Goal: Complete application form: Complete application form

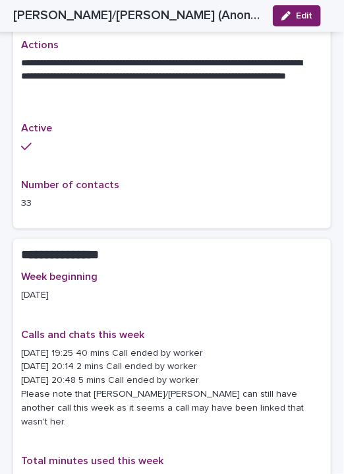
scroll to position [813, 0]
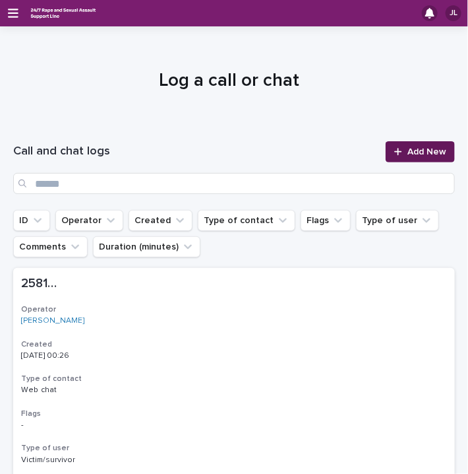
click at [415, 150] on span "Add New" at bounding box center [427, 151] width 39 height 9
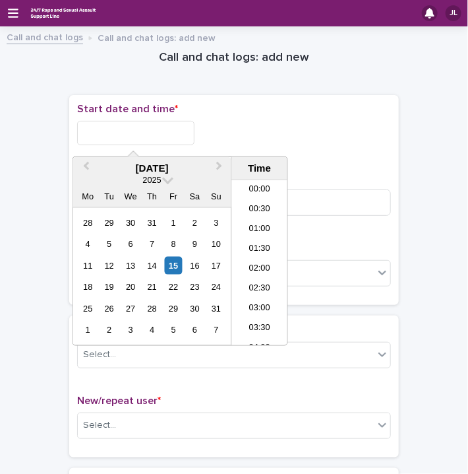
click at [109, 126] on input "text" at bounding box center [135, 133] width 117 height 24
click at [261, 255] on li "18:00" at bounding box center [260, 263] width 56 height 20
click at [158, 133] on input "**********" at bounding box center [135, 133] width 117 height 24
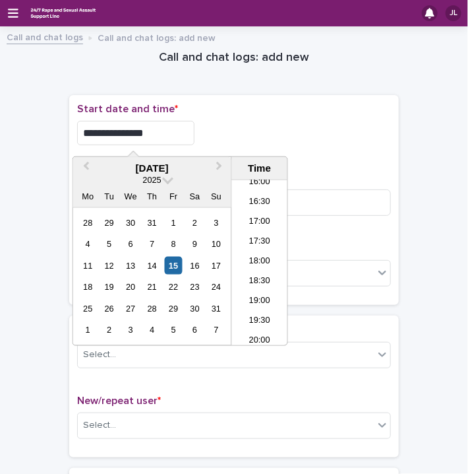
type input "**********"
click at [272, 125] on div "**********" at bounding box center [234, 133] width 314 height 24
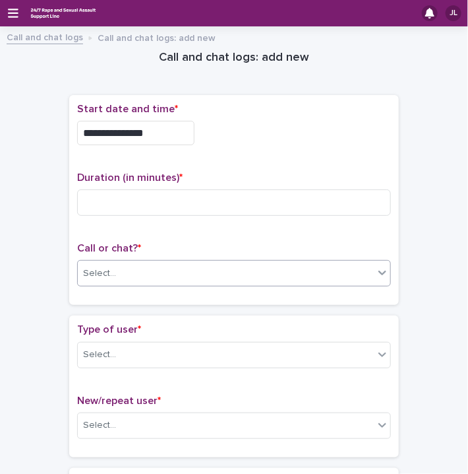
click at [150, 274] on div "Select..." at bounding box center [226, 274] width 296 height 22
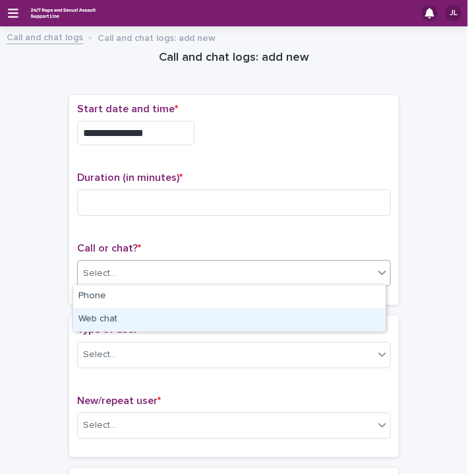
click at [111, 319] on div "Web chat" at bounding box center [229, 319] width 313 height 23
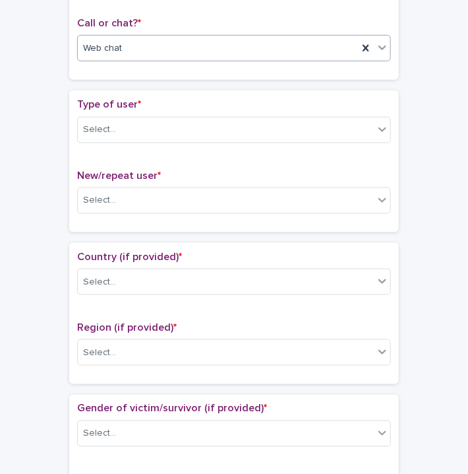
scroll to position [235, 0]
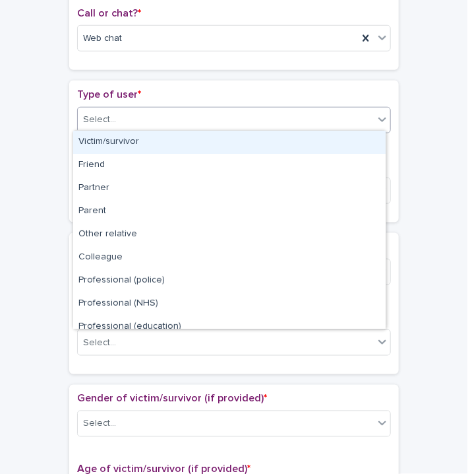
click at [330, 123] on div "Select..." at bounding box center [226, 120] width 296 height 22
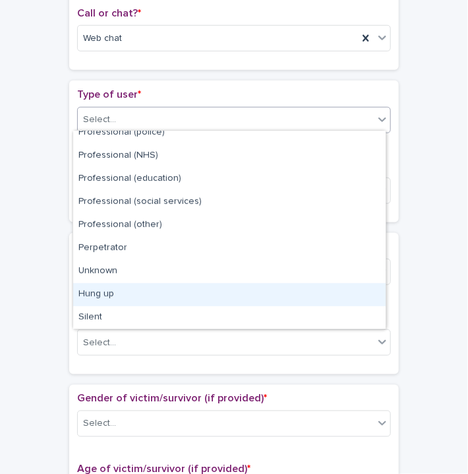
click at [303, 291] on div "Hung up" at bounding box center [229, 294] width 313 height 23
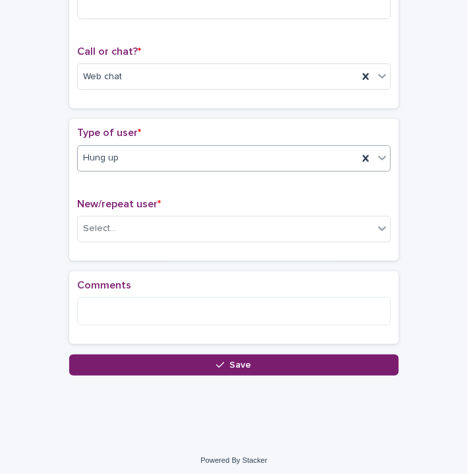
scroll to position [197, 0]
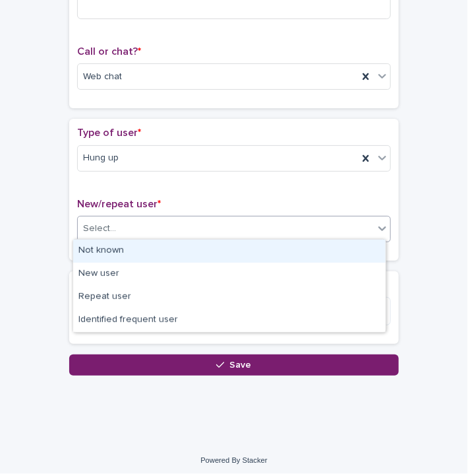
click at [166, 216] on div "Select..." at bounding box center [234, 229] width 314 height 26
click at [105, 257] on div "Not known" at bounding box center [229, 250] width 313 height 23
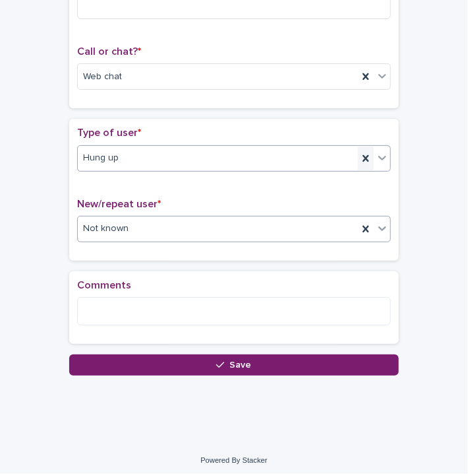
click at [363, 158] on icon at bounding box center [366, 157] width 6 height 7
click at [363, 158] on div "**********" at bounding box center [234, 126] width 330 height 456
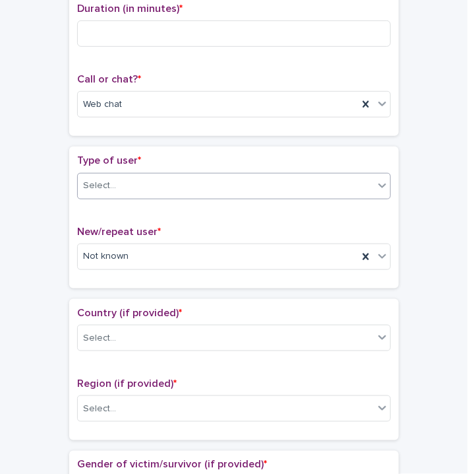
scroll to position [224, 0]
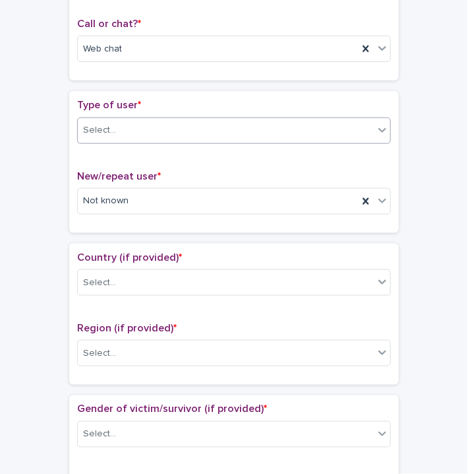
click at [335, 128] on div "Select..." at bounding box center [226, 130] width 296 height 22
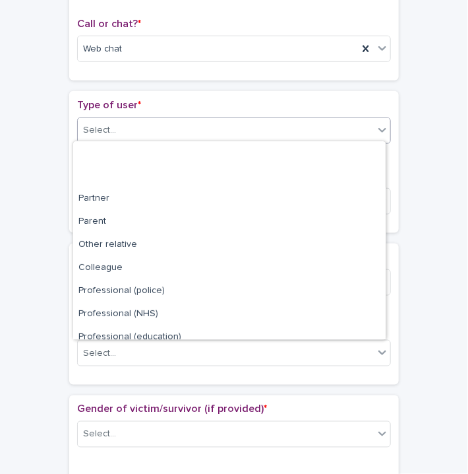
scroll to position [148, 0]
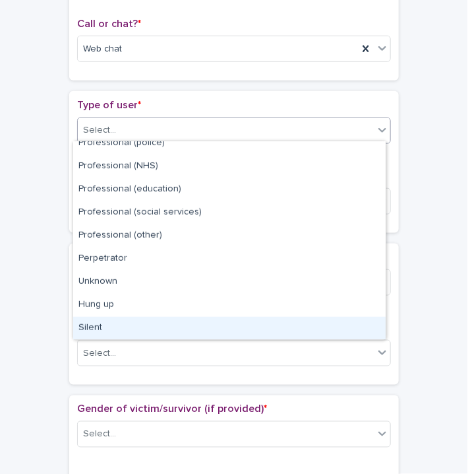
click at [241, 324] on div "Silent" at bounding box center [229, 328] width 313 height 23
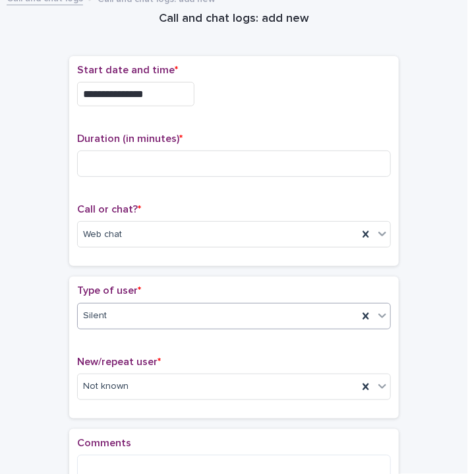
scroll to position [28, 0]
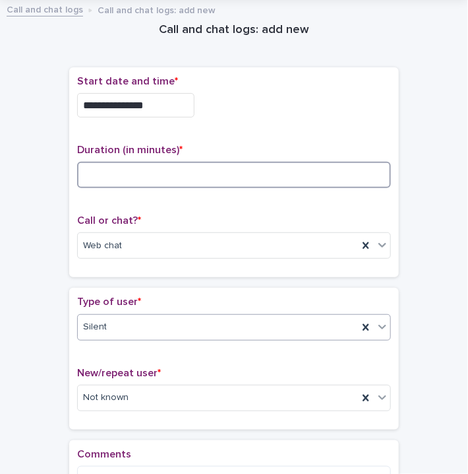
click at [326, 172] on input at bounding box center [234, 175] width 314 height 26
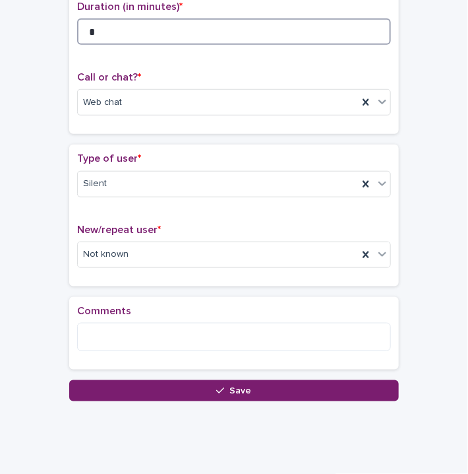
scroll to position [198, 0]
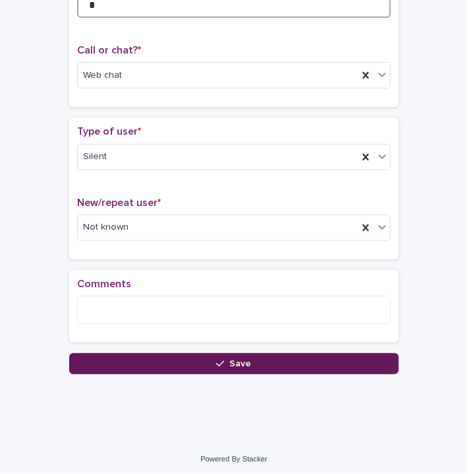
type input "*"
click at [309, 367] on button "Save" at bounding box center [234, 363] width 330 height 21
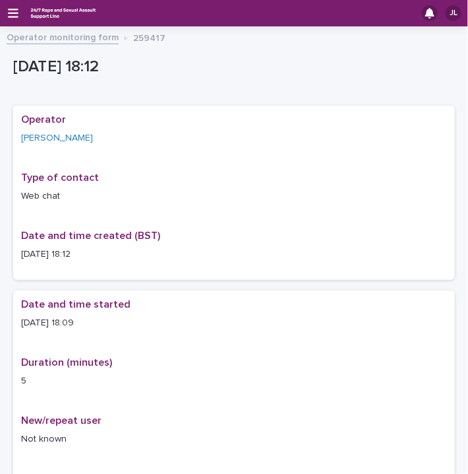
click at [80, 41] on link "Operator monitoring form" at bounding box center [63, 36] width 112 height 15
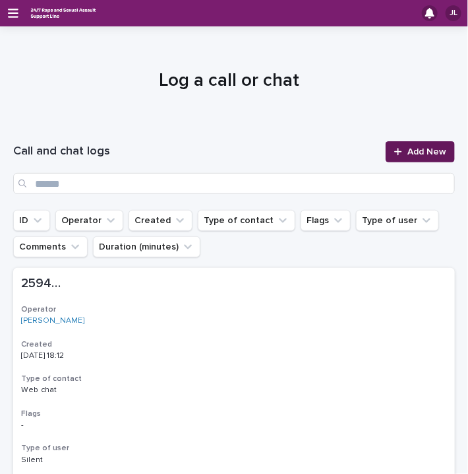
click at [409, 144] on link "Add New" at bounding box center [420, 151] width 69 height 21
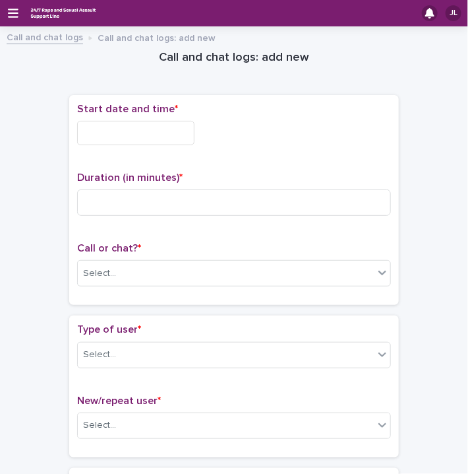
click at [118, 127] on input "text" at bounding box center [135, 133] width 117 height 24
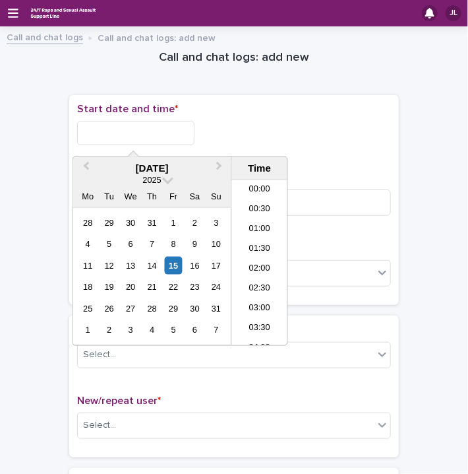
scroll to position [660, 0]
click at [264, 241] on li "18:00" at bounding box center [260, 243] width 56 height 20
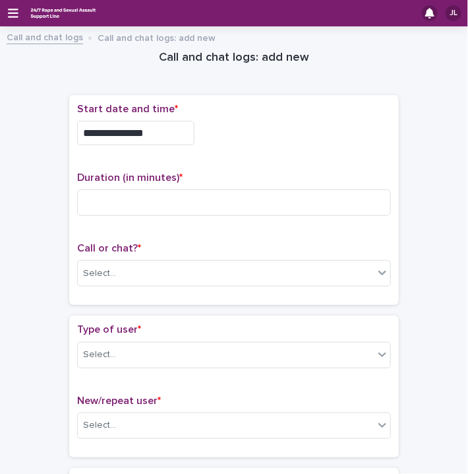
click at [163, 134] on input "**********" at bounding box center [135, 133] width 117 height 24
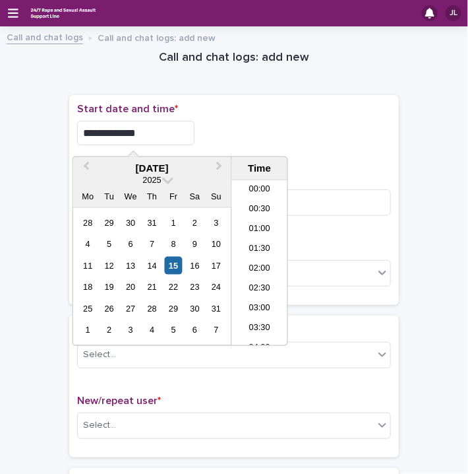
scroll to position [640, 0]
type input "**********"
click at [245, 130] on div "**********" at bounding box center [234, 133] width 314 height 24
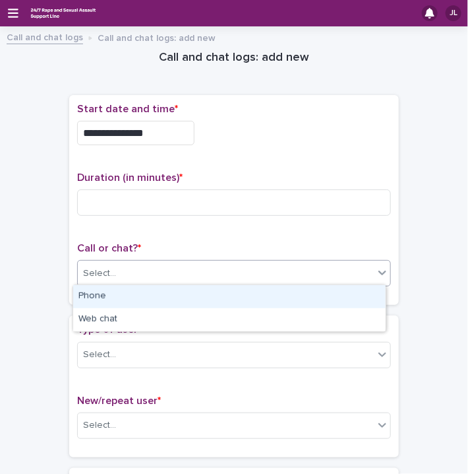
click at [168, 264] on div "Select..." at bounding box center [226, 274] width 296 height 22
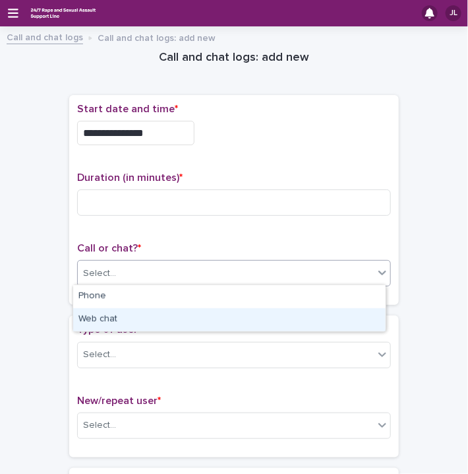
click at [121, 313] on div "Web chat" at bounding box center [229, 319] width 313 height 23
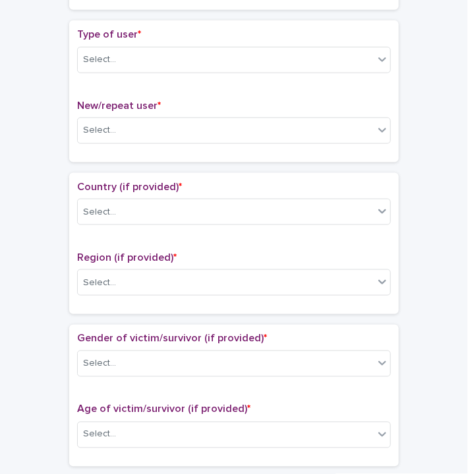
scroll to position [296, 0]
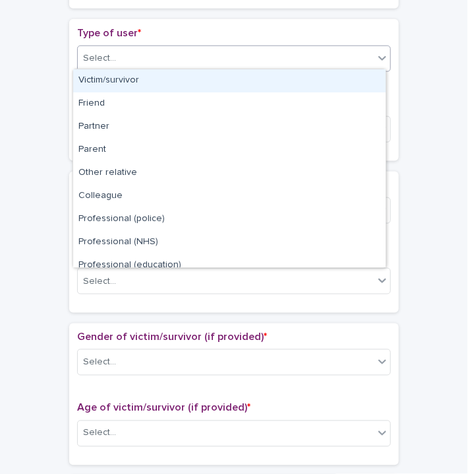
click at [182, 64] on div "Select..." at bounding box center [226, 58] width 296 height 22
click at [121, 81] on div "Victim/survivor" at bounding box center [229, 80] width 313 height 23
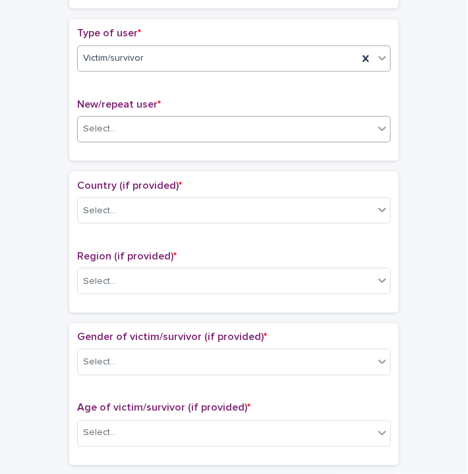
click at [159, 125] on div "Select..." at bounding box center [226, 129] width 296 height 22
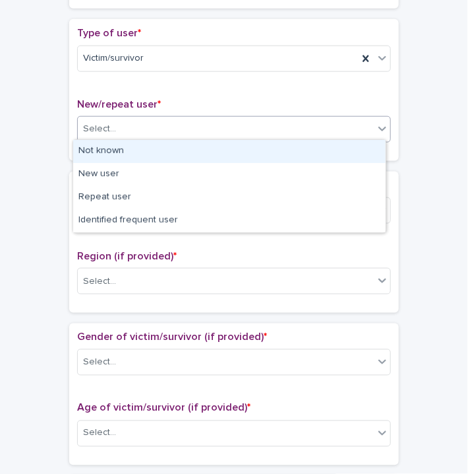
click at [106, 153] on div "Not known" at bounding box center [229, 151] width 313 height 23
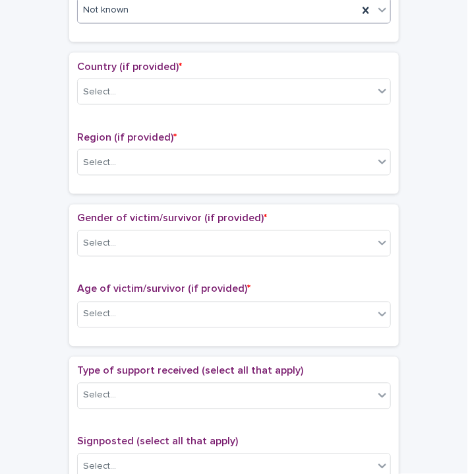
scroll to position [429, 0]
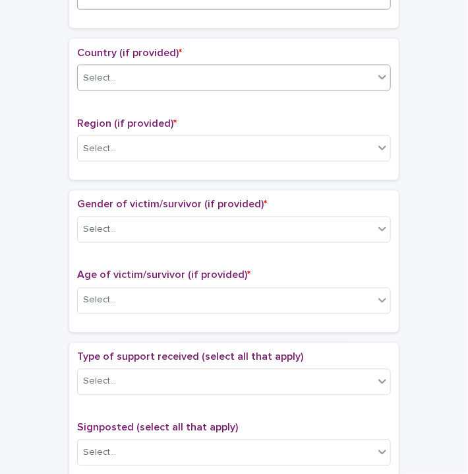
click at [163, 74] on div "Select..." at bounding box center [226, 78] width 296 height 22
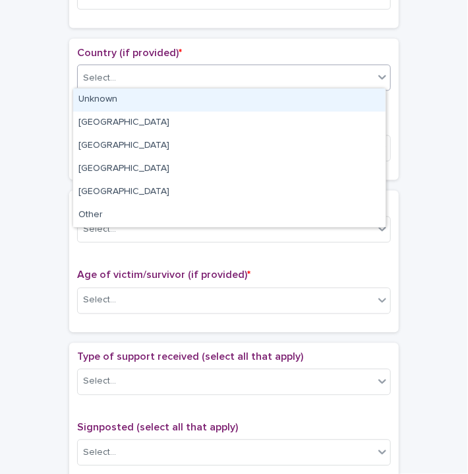
click at [117, 98] on div "Unknown" at bounding box center [229, 99] width 313 height 23
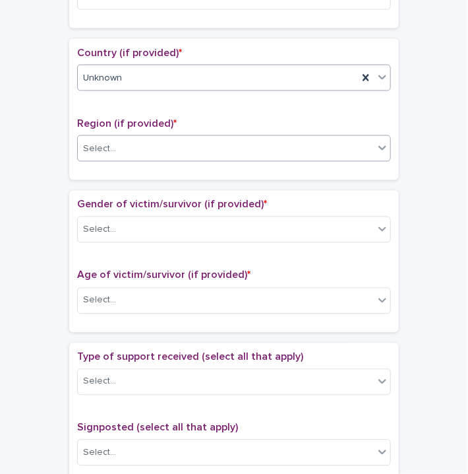
click at [139, 149] on div "Select..." at bounding box center [226, 149] width 296 height 22
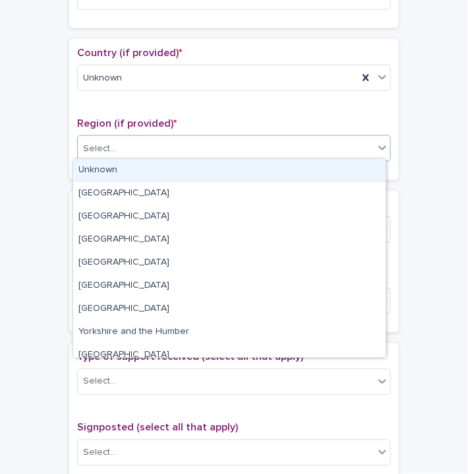
click at [113, 167] on div "Unknown" at bounding box center [229, 170] width 313 height 23
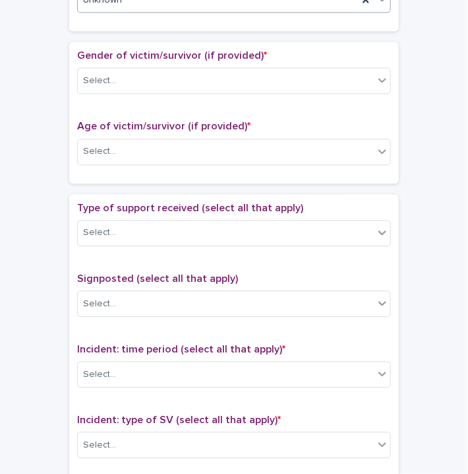
scroll to position [605, 0]
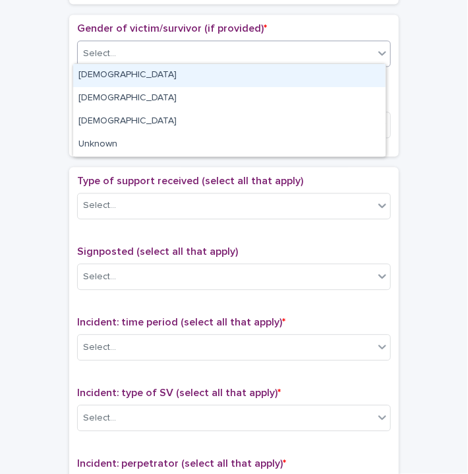
click at [137, 55] on div "Select..." at bounding box center [226, 54] width 296 height 22
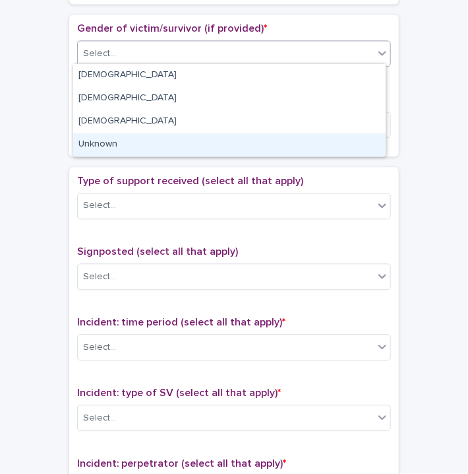
click at [133, 141] on div "Unknown" at bounding box center [229, 144] width 313 height 23
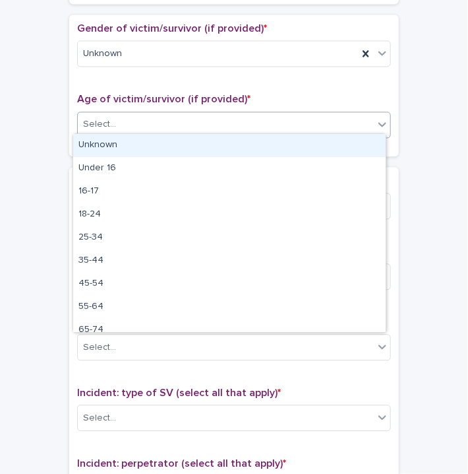
click at [106, 130] on div "Select..." at bounding box center [226, 124] width 296 height 22
click at [102, 144] on div "Unknown" at bounding box center [229, 145] width 313 height 23
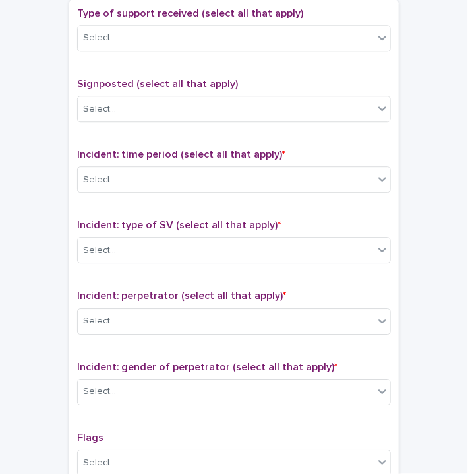
scroll to position [780, 0]
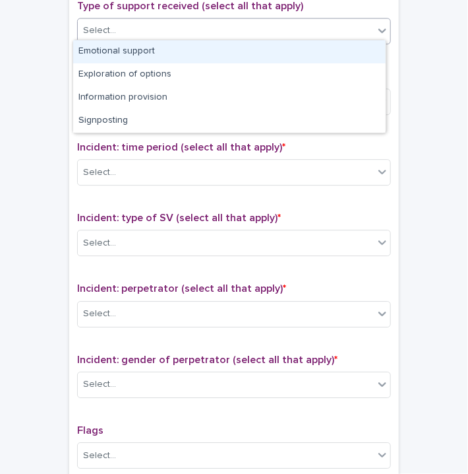
click at [113, 35] on div "Select..." at bounding box center [226, 31] width 296 height 22
click at [152, 49] on div "Emotional support" at bounding box center [229, 51] width 313 height 23
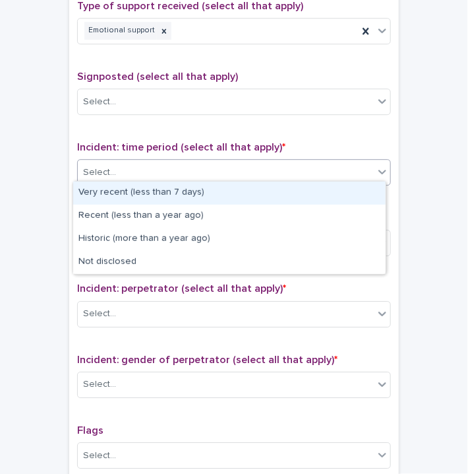
click at [127, 167] on div "Select..." at bounding box center [226, 173] width 296 height 22
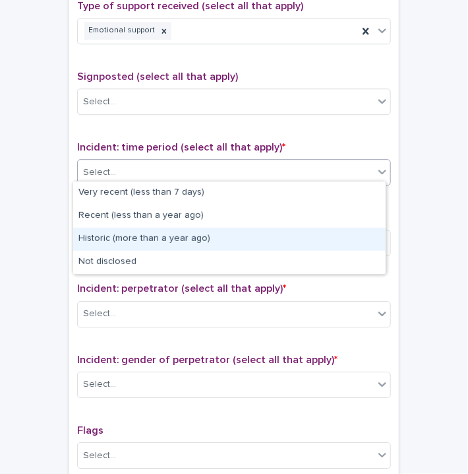
click at [106, 235] on div "Historic (more than a year ago)" at bounding box center [229, 239] width 313 height 23
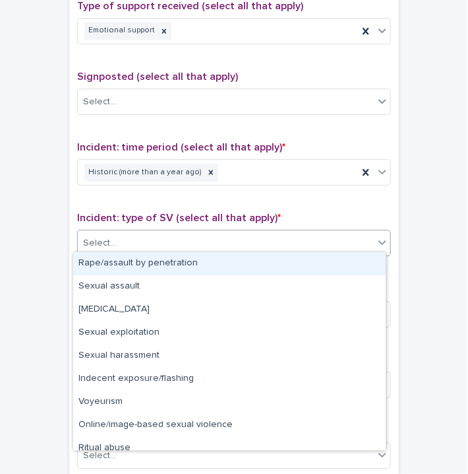
click at [106, 236] on div "Select..." at bounding box center [99, 243] width 33 height 14
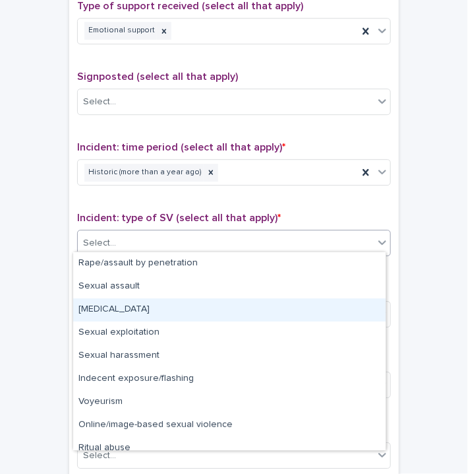
click at [102, 304] on div "[MEDICAL_DATA]" at bounding box center [229, 309] width 313 height 23
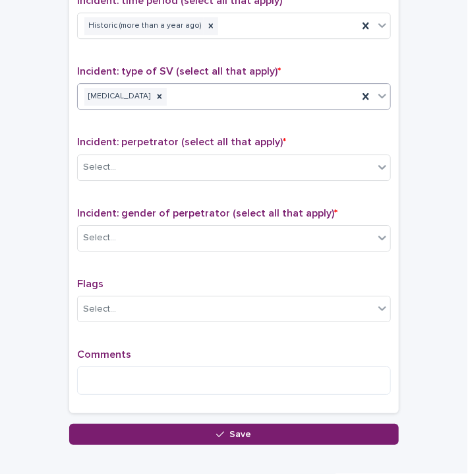
scroll to position [995, 0]
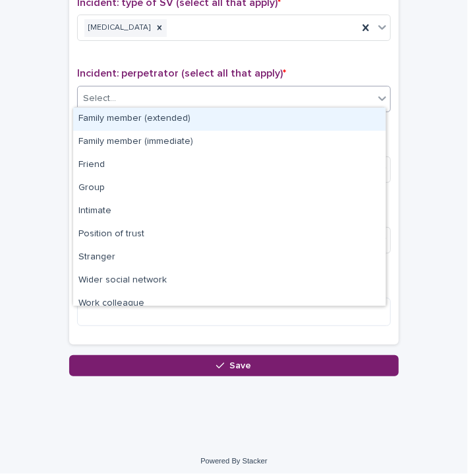
click at [129, 88] on div "Select..." at bounding box center [226, 99] width 296 height 22
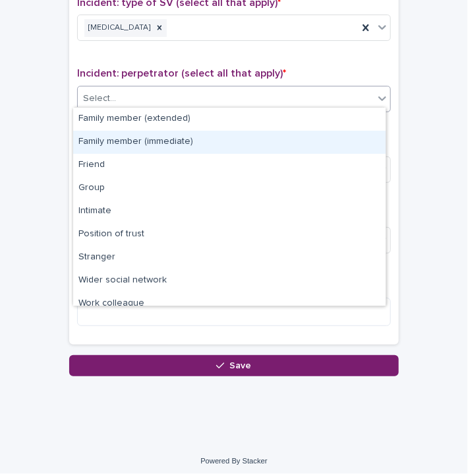
click at [141, 137] on div "Family member (immediate)" at bounding box center [229, 142] width 313 height 23
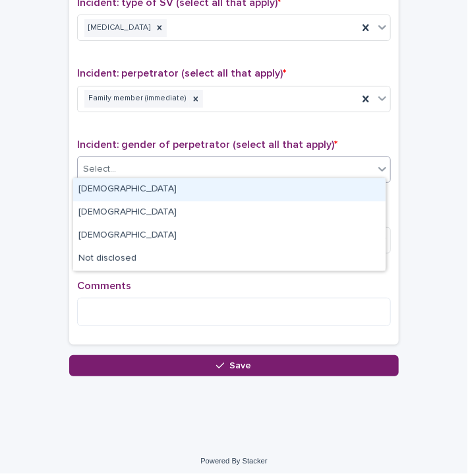
drag, startPoint x: 129, startPoint y: 164, endPoint x: 121, endPoint y: 178, distance: 15.6
click at [121, 178] on body "**********" at bounding box center [234, 237] width 468 height 474
click at [113, 185] on div "[DEMOGRAPHIC_DATA]" at bounding box center [229, 189] width 313 height 23
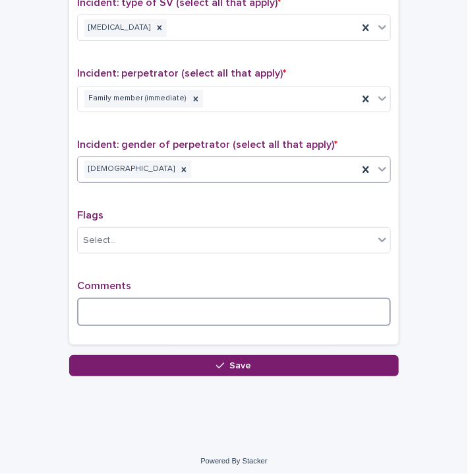
click at [101, 305] on textarea at bounding box center [234, 311] width 314 height 28
type textarea "**********"
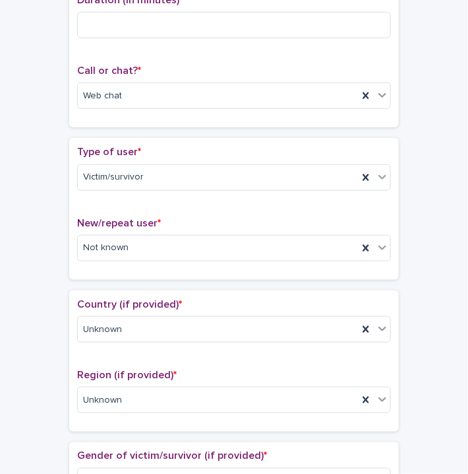
scroll to position [0, 0]
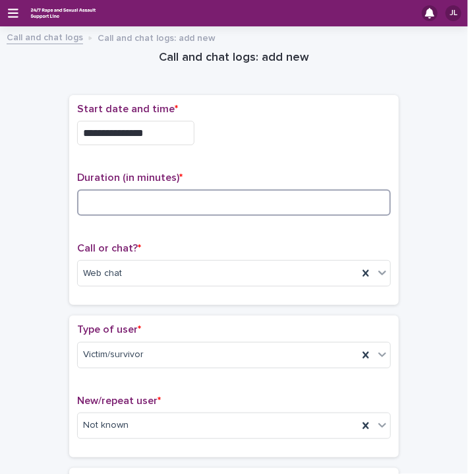
click at [212, 203] on input at bounding box center [234, 202] width 314 height 26
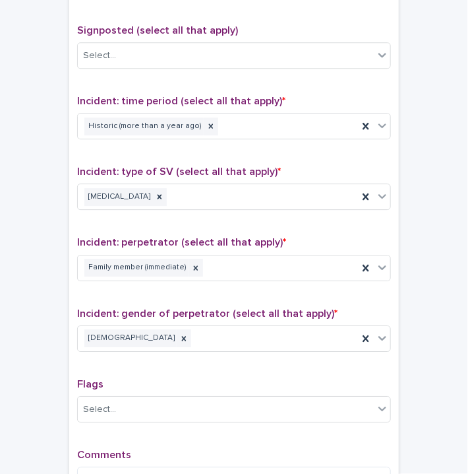
scroll to position [995, 0]
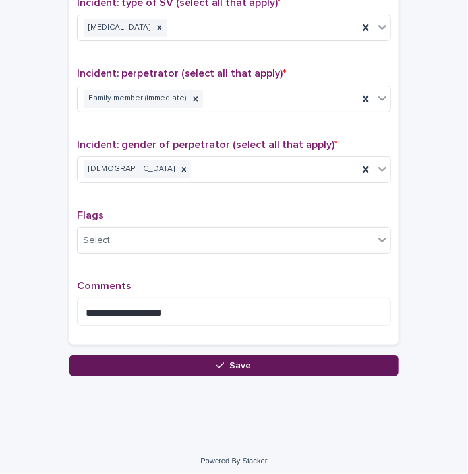
type input "**"
click at [218, 355] on button "Save" at bounding box center [234, 365] width 330 height 21
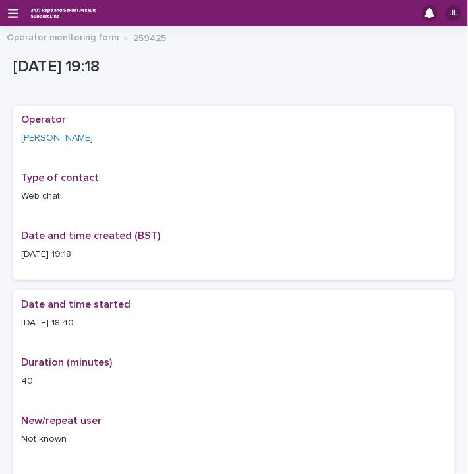
click at [44, 38] on link "Operator monitoring form" at bounding box center [63, 36] width 112 height 15
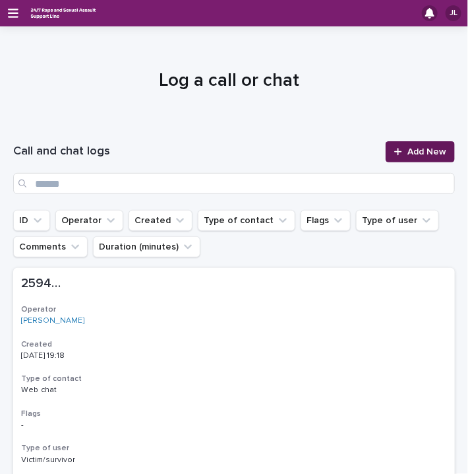
click at [425, 143] on link "Add New" at bounding box center [420, 151] width 69 height 21
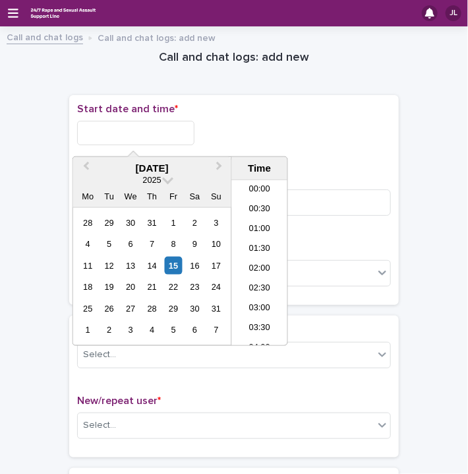
click at [145, 121] on input "text" at bounding box center [135, 133] width 117 height 24
click at [263, 261] on li "19:30" at bounding box center [260, 263] width 56 height 20
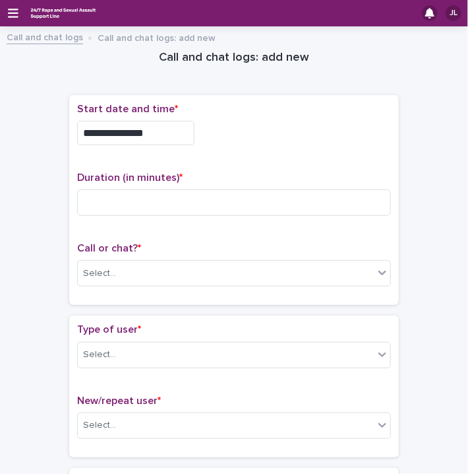
click at [161, 129] on input "**********" at bounding box center [135, 133] width 117 height 24
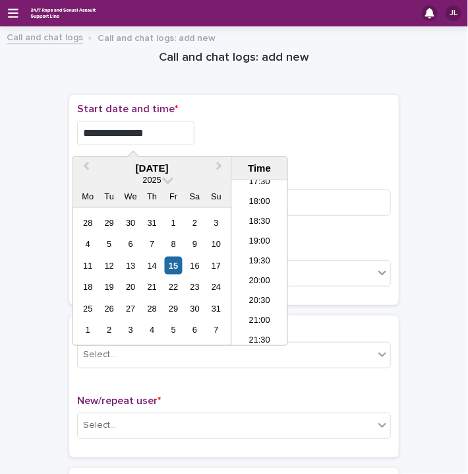
type input "**********"
click at [231, 125] on div "**********" at bounding box center [234, 133] width 314 height 24
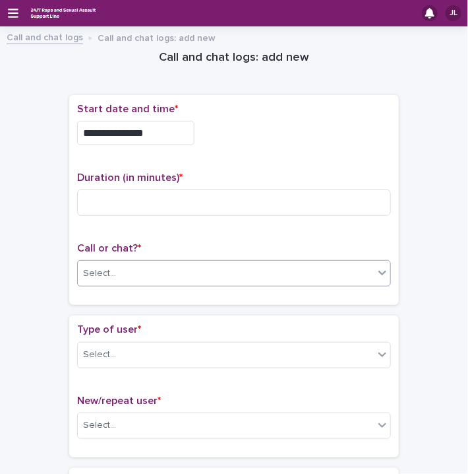
click at [121, 271] on div "Select..." at bounding box center [226, 274] width 296 height 22
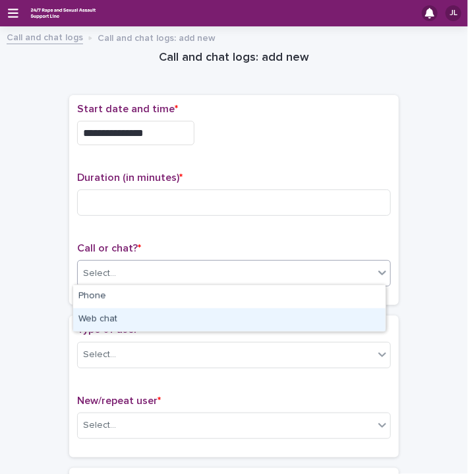
click at [109, 321] on div "Web chat" at bounding box center [229, 319] width 313 height 23
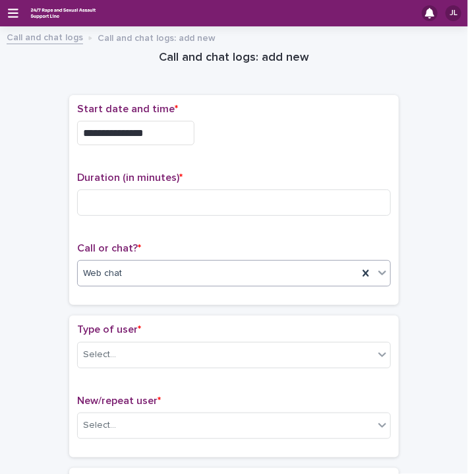
click at [280, 330] on p "Type of user *" at bounding box center [234, 329] width 314 height 13
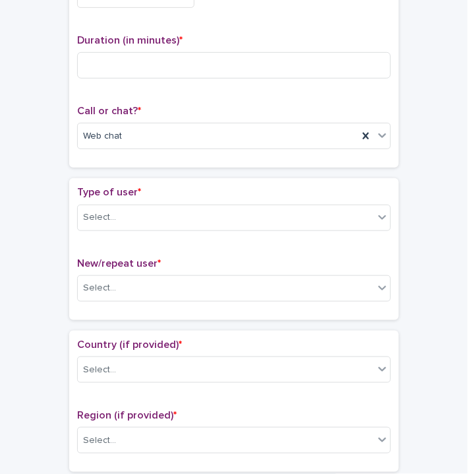
scroll to position [144, 0]
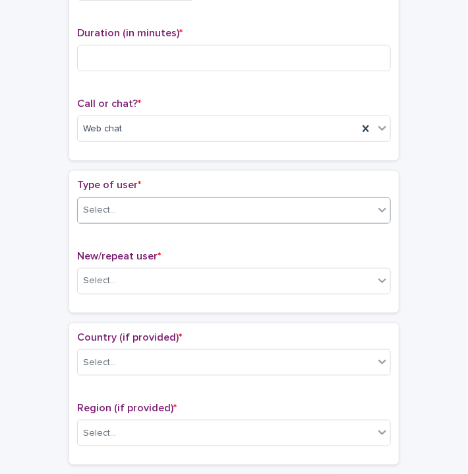
click at [353, 218] on div "Select..." at bounding box center [226, 210] width 296 height 22
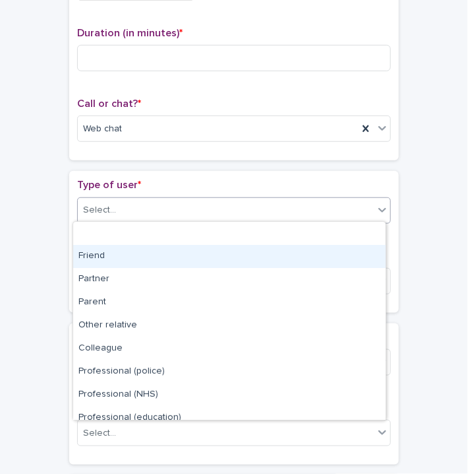
scroll to position [148, 0]
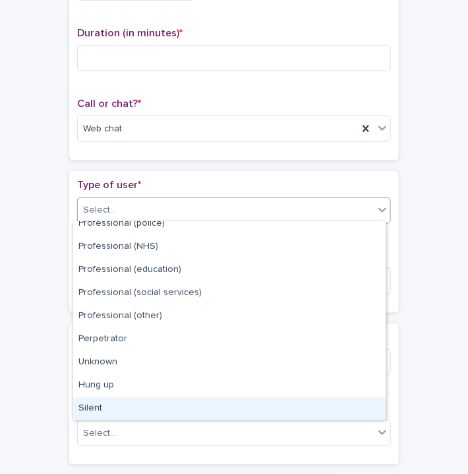
click at [270, 414] on div "Silent" at bounding box center [229, 408] width 313 height 23
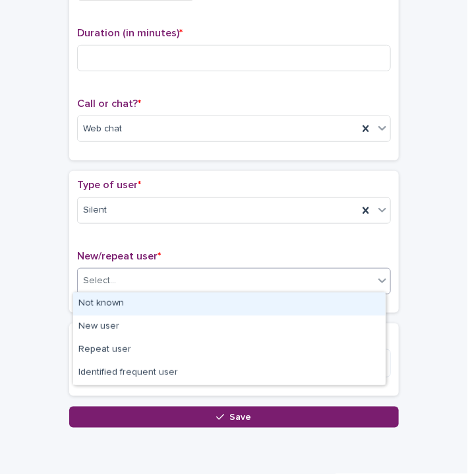
click at [299, 268] on div "Select..." at bounding box center [234, 281] width 314 height 26
click at [197, 296] on div "Not known" at bounding box center [229, 303] width 313 height 23
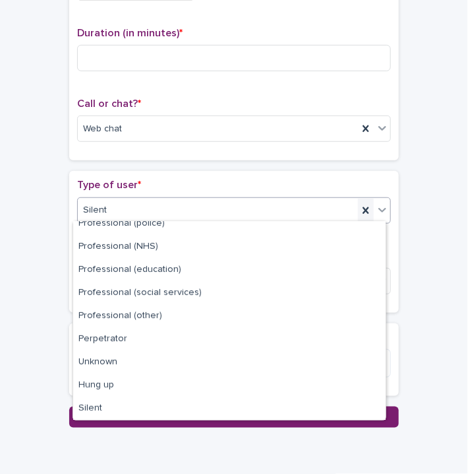
click at [363, 208] on icon at bounding box center [366, 209] width 6 height 7
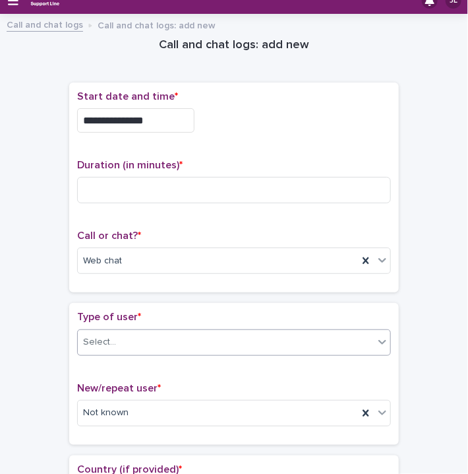
scroll to position [9, 0]
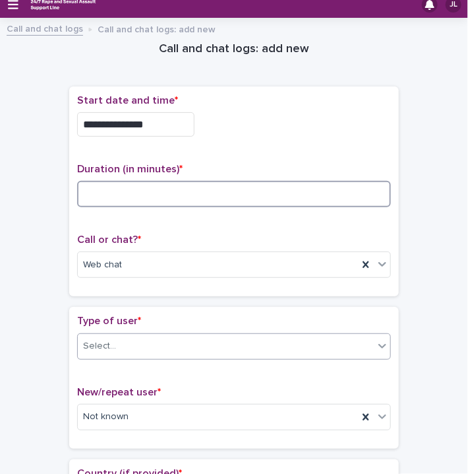
click at [193, 187] on input at bounding box center [234, 194] width 314 height 26
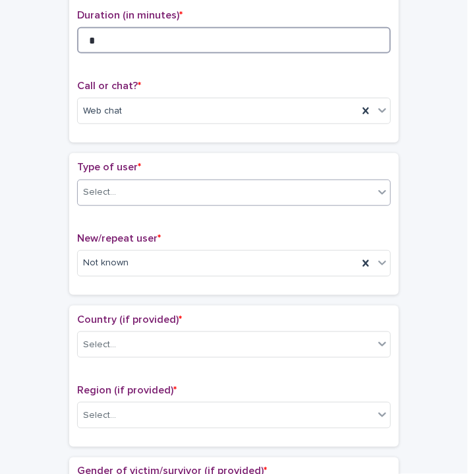
scroll to position [251, 0]
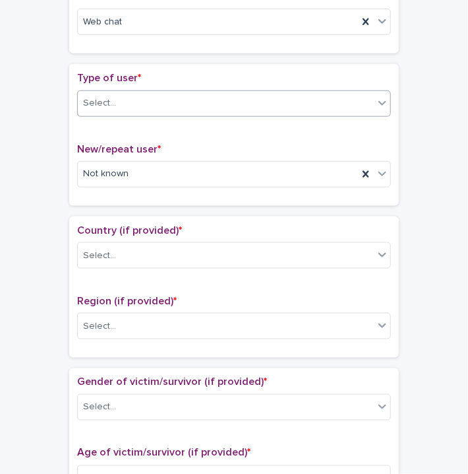
type input "*"
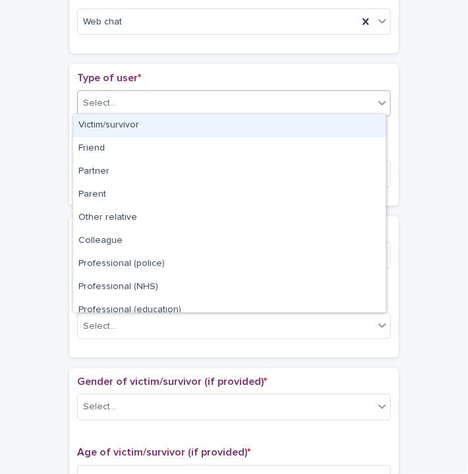
click at [286, 108] on div "Select..." at bounding box center [226, 103] width 296 height 22
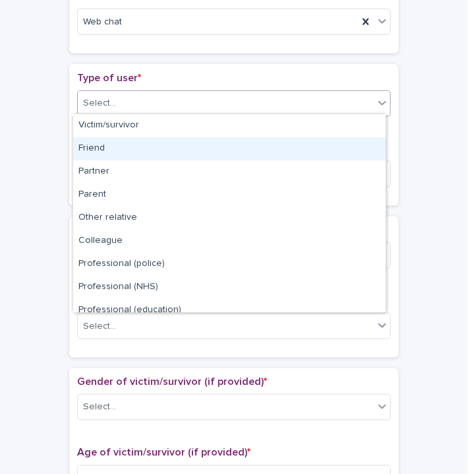
scroll to position [148, 0]
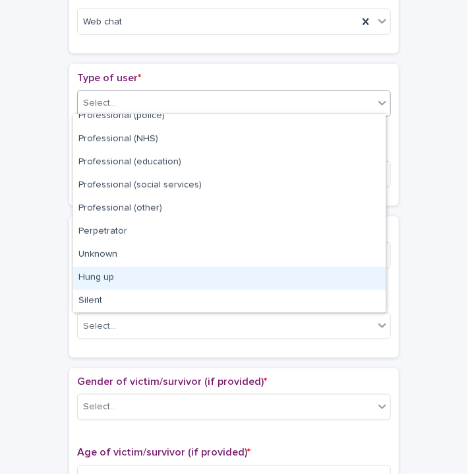
click at [241, 280] on div "Hung up" at bounding box center [229, 277] width 313 height 23
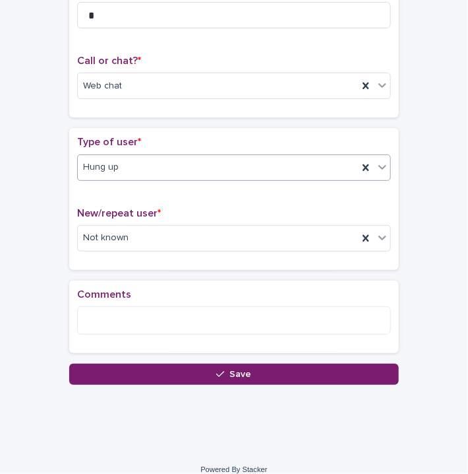
scroll to position [197, 0]
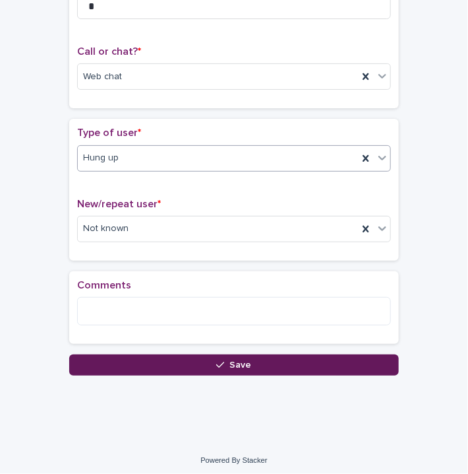
click at [187, 354] on button "Save" at bounding box center [234, 364] width 330 height 21
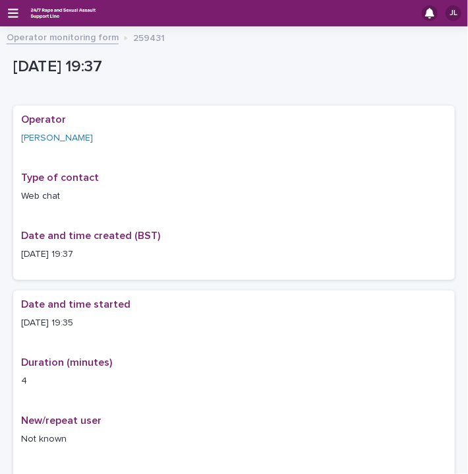
click at [100, 40] on link "Operator monitoring form" at bounding box center [63, 36] width 112 height 15
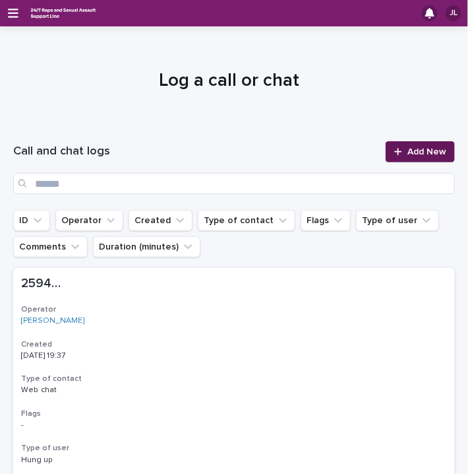
click at [407, 143] on link "Add New" at bounding box center [420, 151] width 69 height 21
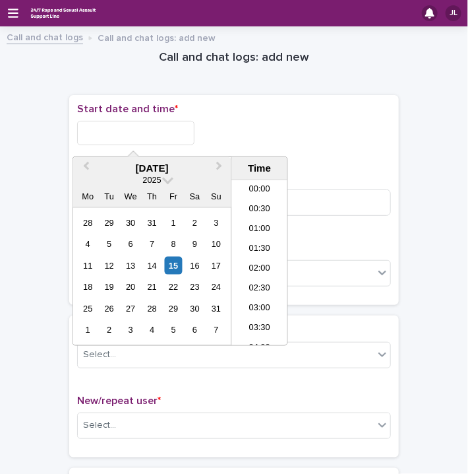
click at [140, 134] on input "text" at bounding box center [135, 133] width 117 height 24
click at [251, 259] on li "19:30" at bounding box center [260, 263] width 56 height 20
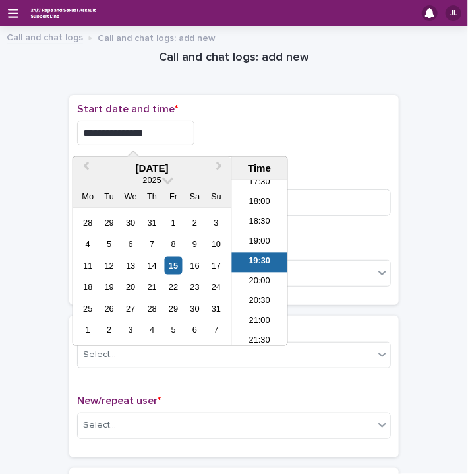
click at [164, 135] on input "**********" at bounding box center [135, 133] width 117 height 24
type input "**********"
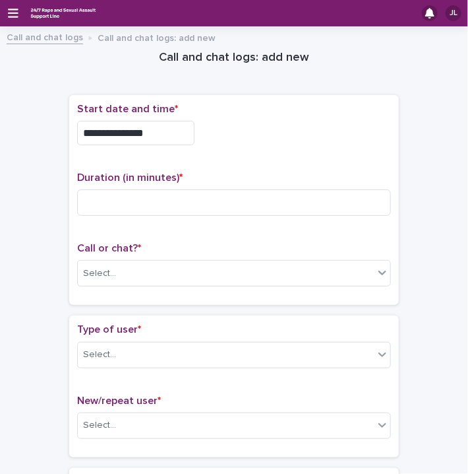
click at [243, 127] on div "**********" at bounding box center [234, 133] width 314 height 24
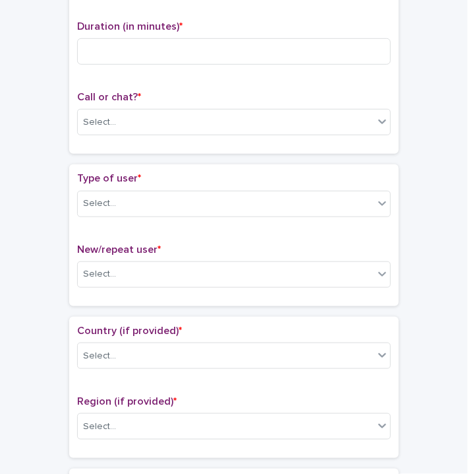
scroll to position [195, 0]
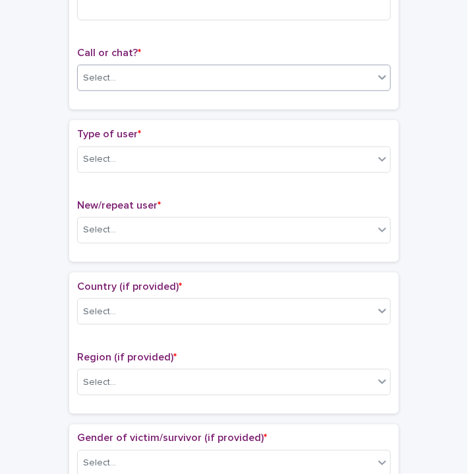
click at [318, 87] on div "Select..." at bounding box center [234, 78] width 314 height 26
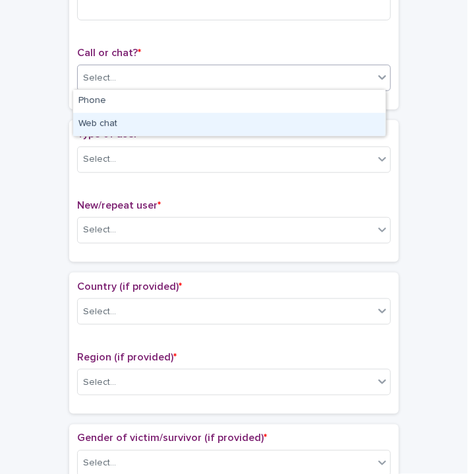
click at [160, 122] on div "Web chat" at bounding box center [229, 124] width 313 height 23
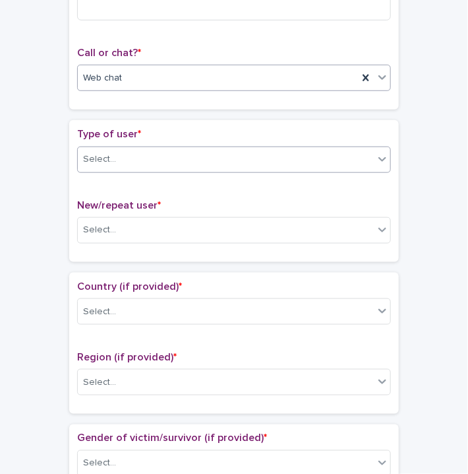
click at [101, 158] on div "Select..." at bounding box center [99, 159] width 33 height 14
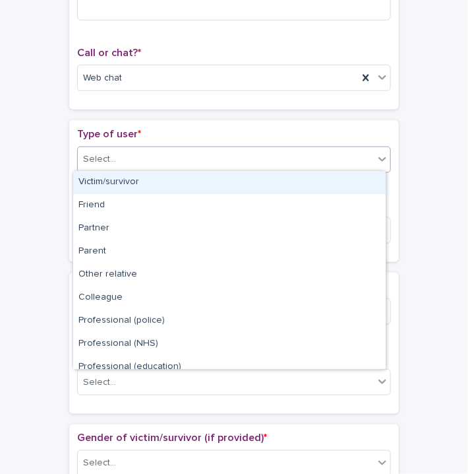
click at [111, 180] on div "Victim/survivor" at bounding box center [229, 182] width 313 height 23
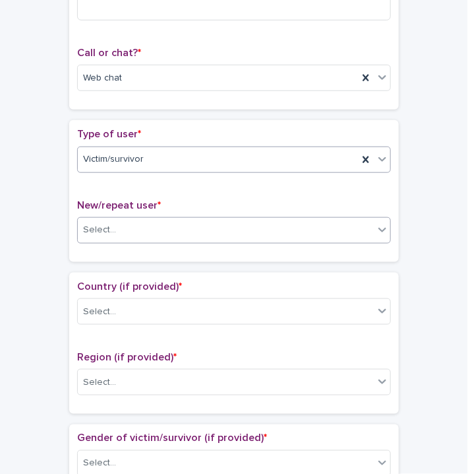
click at [102, 226] on div "Select..." at bounding box center [99, 230] width 33 height 14
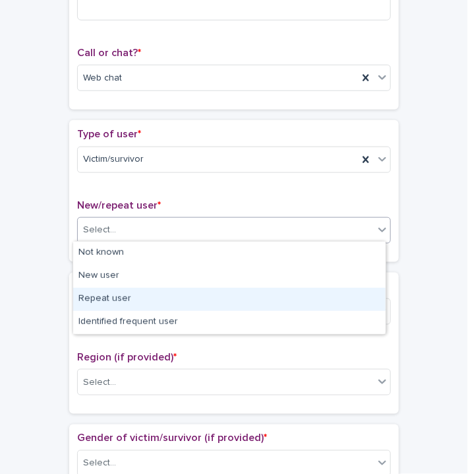
click at [100, 301] on div "Repeat user" at bounding box center [229, 299] width 313 height 23
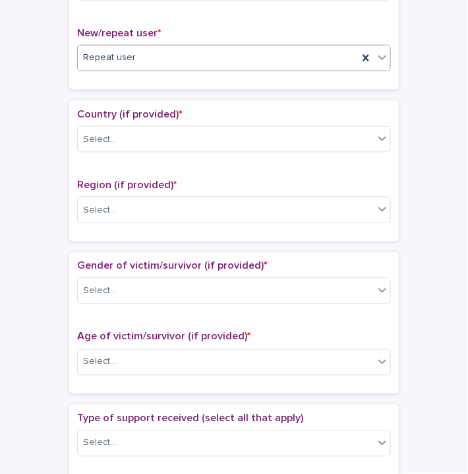
scroll to position [474, 0]
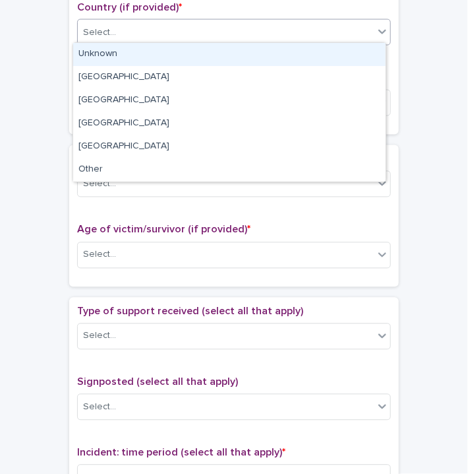
click at [207, 19] on div "Select..." at bounding box center [234, 32] width 314 height 26
click at [123, 52] on div "Unknown" at bounding box center [229, 54] width 313 height 23
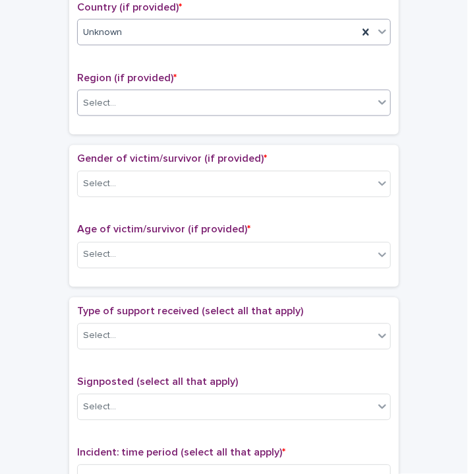
click at [118, 111] on div "Select..." at bounding box center [234, 103] width 314 height 26
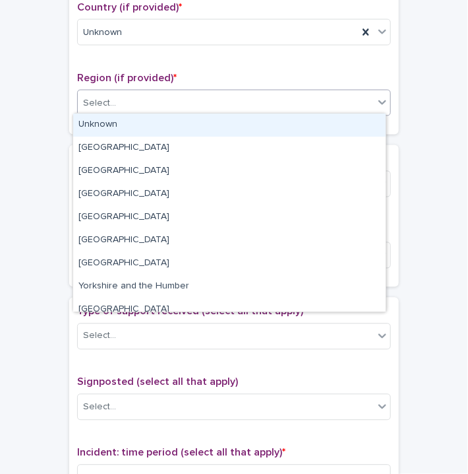
click at [111, 123] on div "Unknown" at bounding box center [229, 124] width 313 height 23
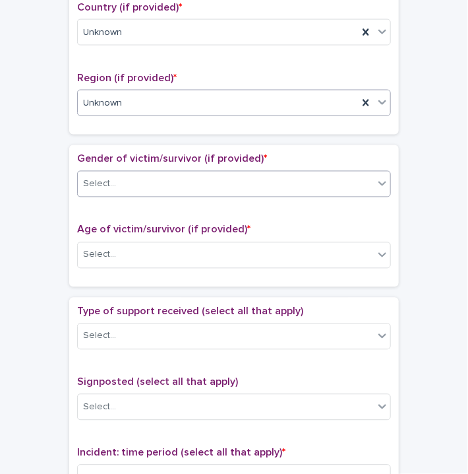
click at [111, 189] on div "Select..." at bounding box center [226, 184] width 296 height 22
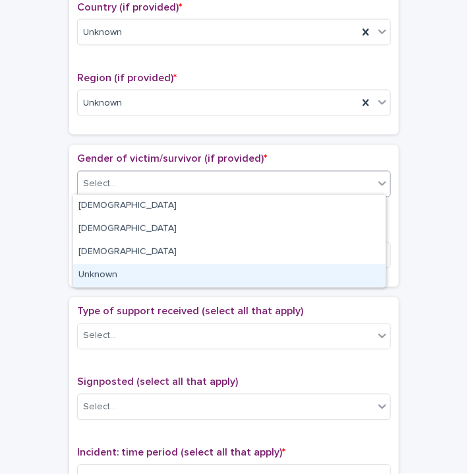
click at [116, 268] on div "Unknown" at bounding box center [229, 275] width 313 height 23
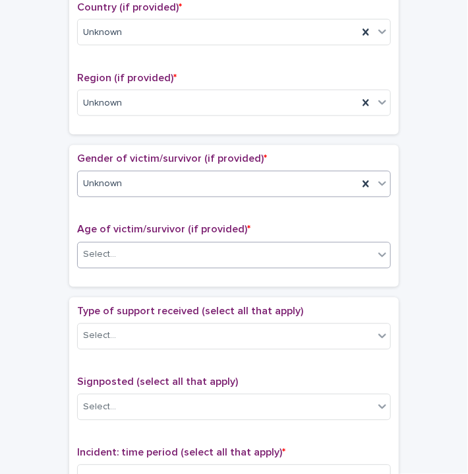
click at [109, 248] on div "Select..." at bounding box center [99, 255] width 33 height 14
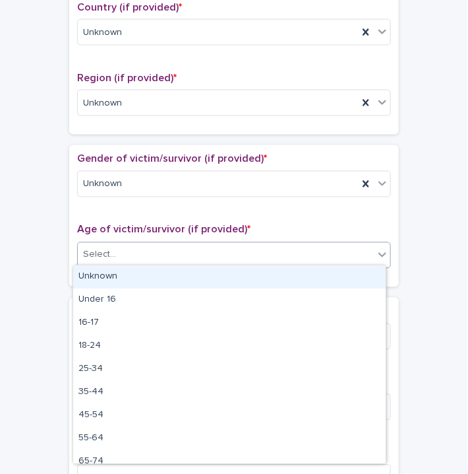
click at [94, 271] on div "Unknown" at bounding box center [229, 276] width 313 height 23
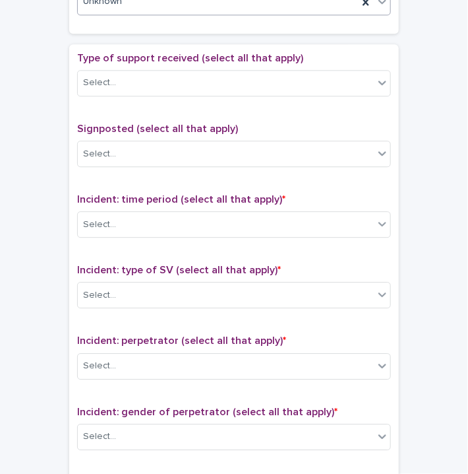
scroll to position [731, 0]
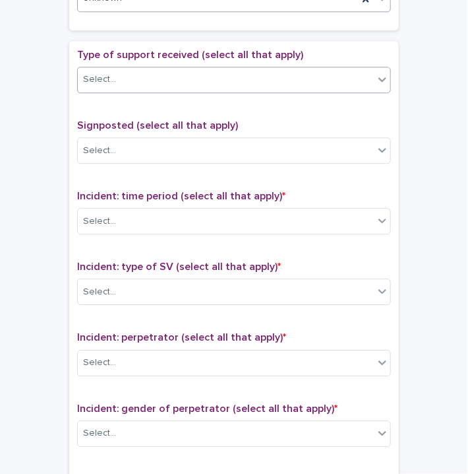
click at [197, 86] on div "Select..." at bounding box center [234, 80] width 314 height 26
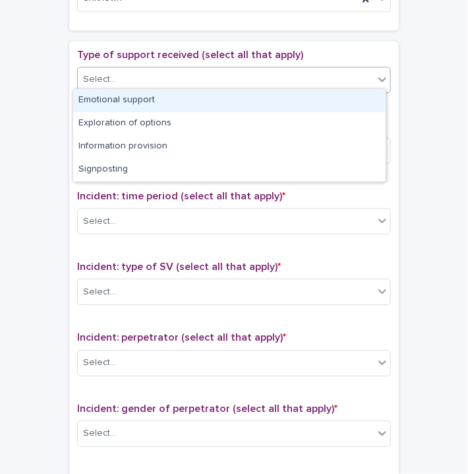
click at [158, 102] on div "Emotional support" at bounding box center [229, 100] width 313 height 23
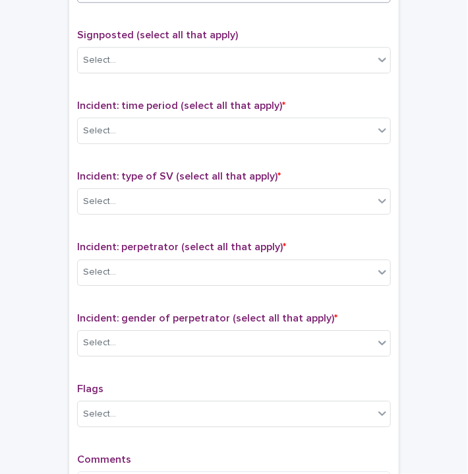
scroll to position [830, 0]
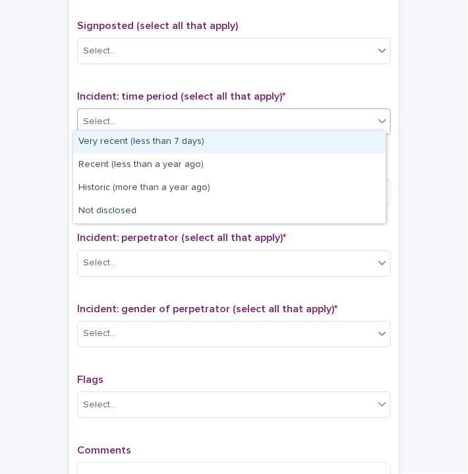
click at [309, 121] on div "Select..." at bounding box center [226, 122] width 296 height 22
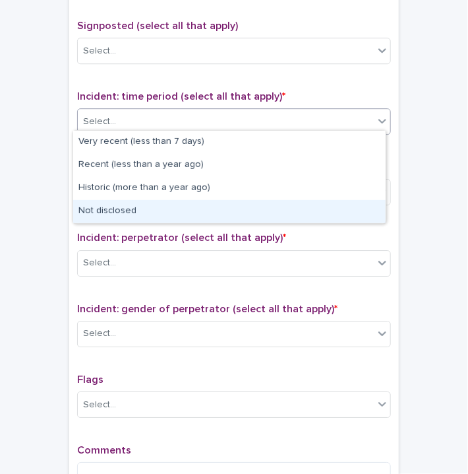
click at [150, 212] on div "Not disclosed" at bounding box center [229, 211] width 313 height 23
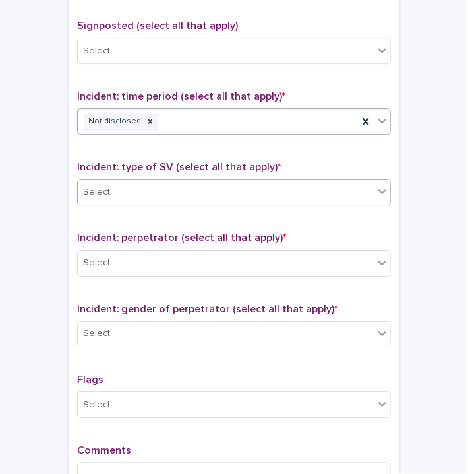
click at [150, 188] on div "Select..." at bounding box center [226, 192] width 296 height 22
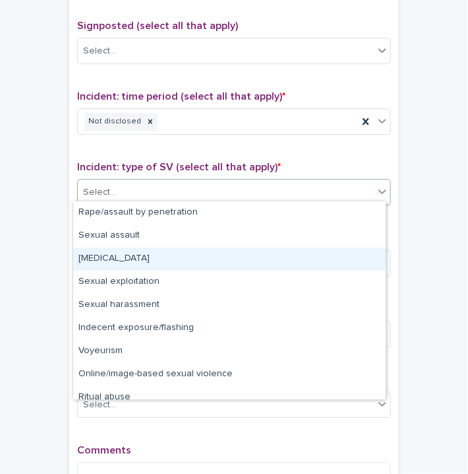
scroll to position [33, 0]
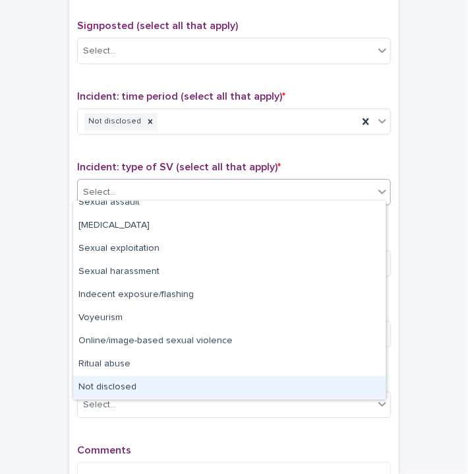
click at [250, 385] on div "Not disclosed" at bounding box center [229, 387] width 313 height 23
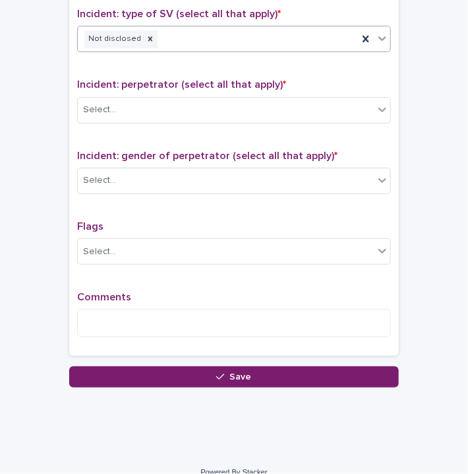
scroll to position [992, 0]
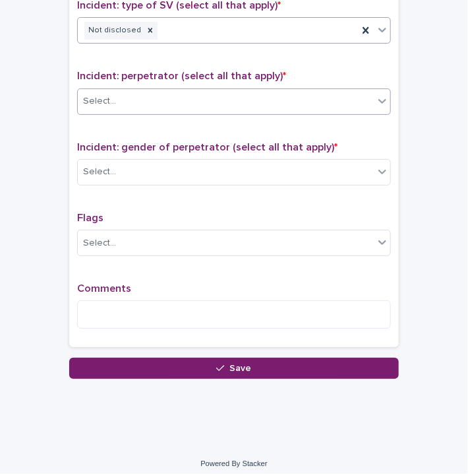
click at [281, 96] on div "Select..." at bounding box center [226, 101] width 296 height 22
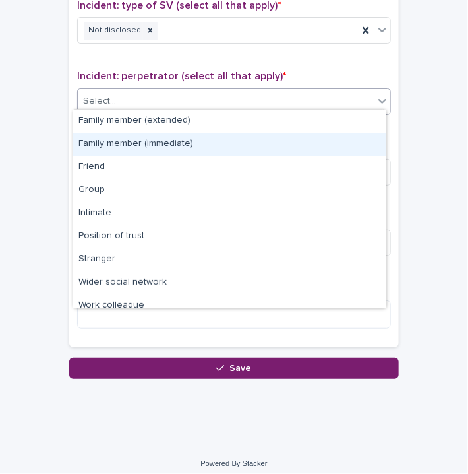
scroll to position [55, 0]
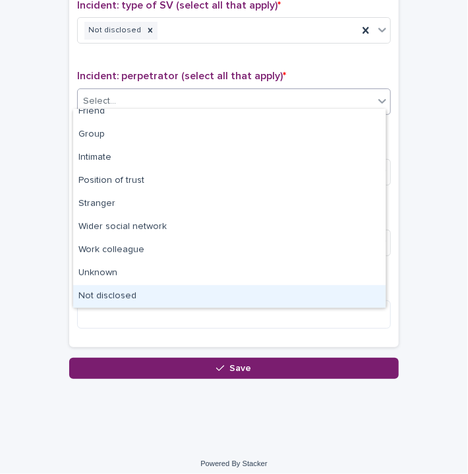
click at [184, 303] on div "Not disclosed" at bounding box center [229, 296] width 313 height 23
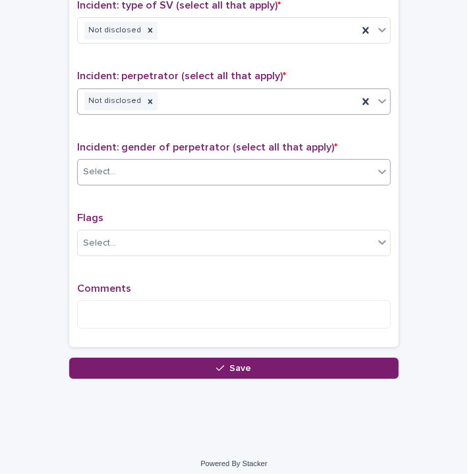
click at [144, 164] on div "Select..." at bounding box center [226, 172] width 296 height 22
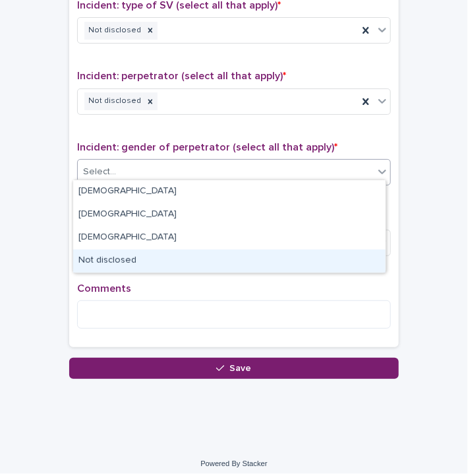
click at [115, 259] on div "Not disclosed" at bounding box center [229, 260] width 313 height 23
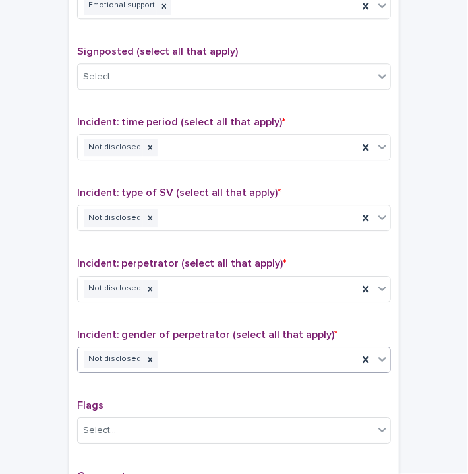
scroll to position [838, 0]
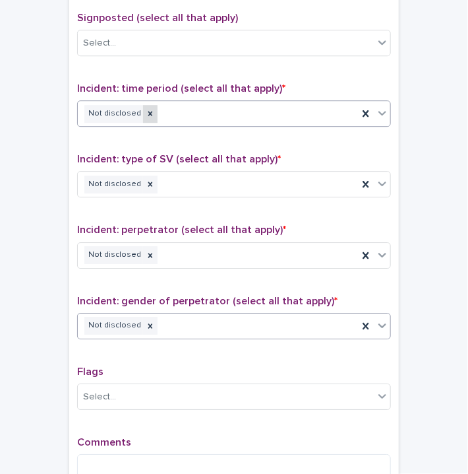
click at [146, 109] on icon at bounding box center [150, 113] width 9 height 9
click at [142, 108] on div "Select..." at bounding box center [226, 114] width 296 height 22
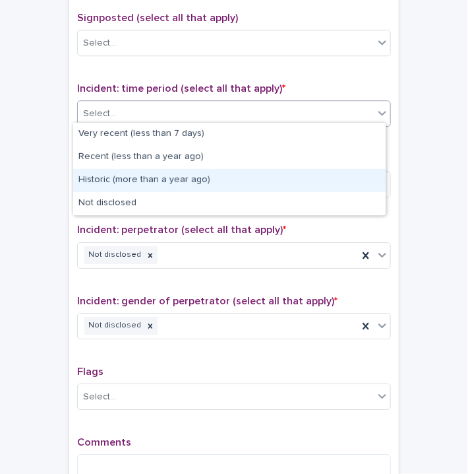
click at [117, 175] on div "Historic (more than a year ago)" at bounding box center [229, 180] width 313 height 23
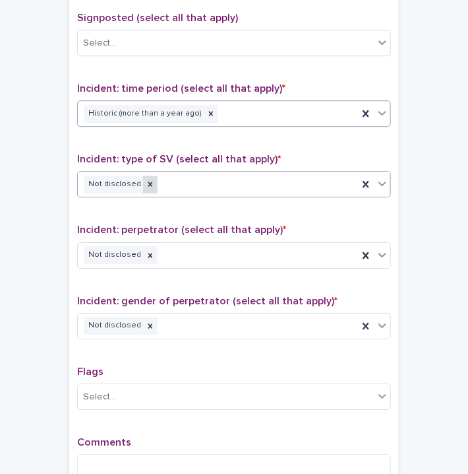
click at [146, 179] on icon at bounding box center [150, 183] width 9 height 9
click at [137, 179] on div "Select..." at bounding box center [226, 184] width 296 height 22
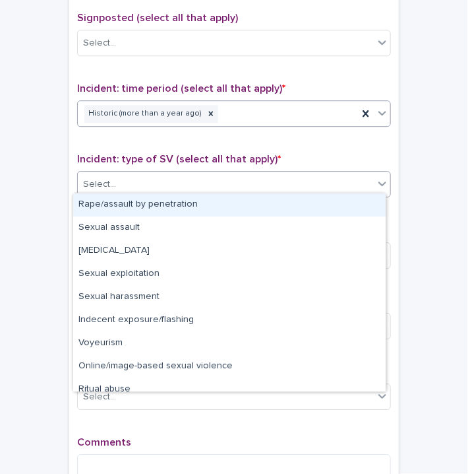
click at [116, 202] on div "Rape/assault by penetration" at bounding box center [229, 204] width 313 height 23
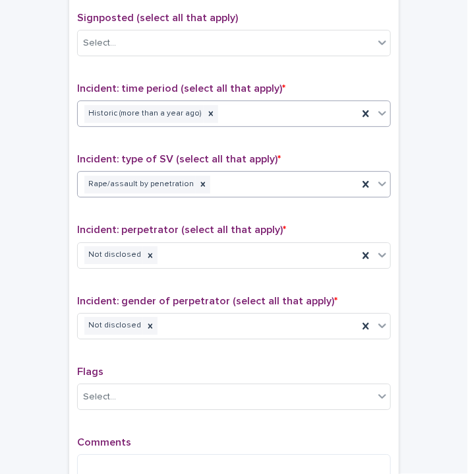
scroll to position [995, 0]
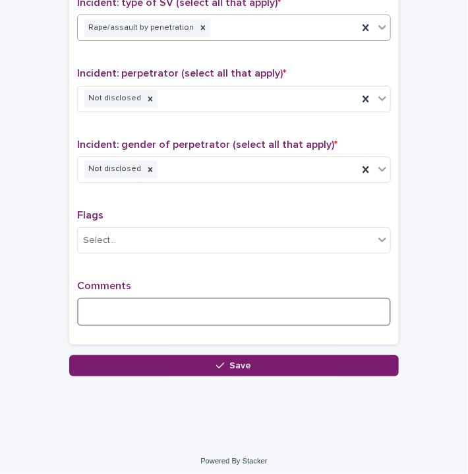
click at [185, 304] on textarea at bounding box center [234, 311] width 314 height 28
click at [98, 299] on textarea at bounding box center [234, 311] width 314 height 28
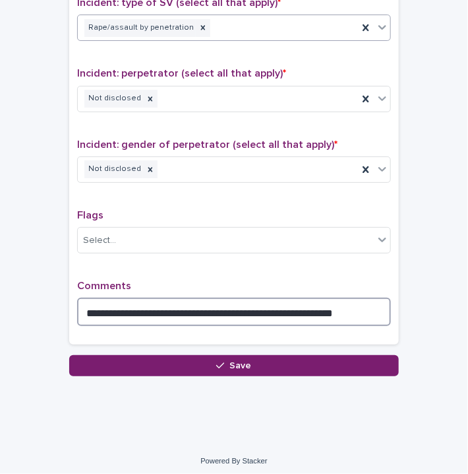
type textarea "**********"
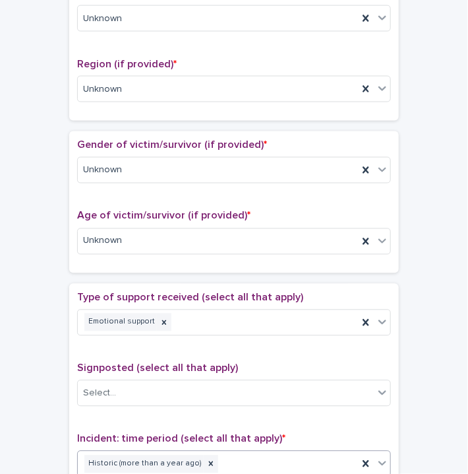
scroll to position [499, 0]
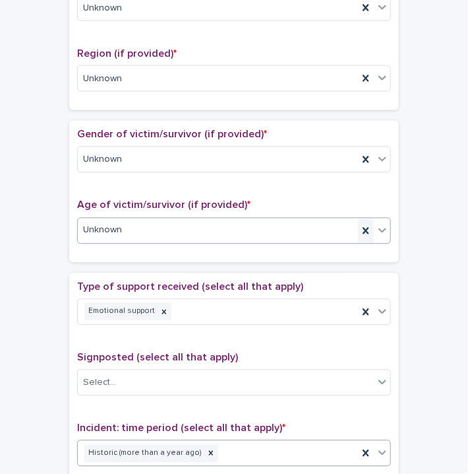
click at [365, 228] on icon at bounding box center [365, 230] width 13 height 13
click at [315, 228] on div "Select..." at bounding box center [226, 231] width 296 height 22
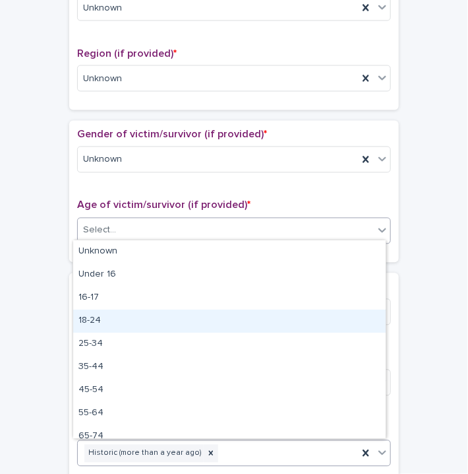
click at [259, 315] on div "18-24" at bounding box center [229, 320] width 313 height 23
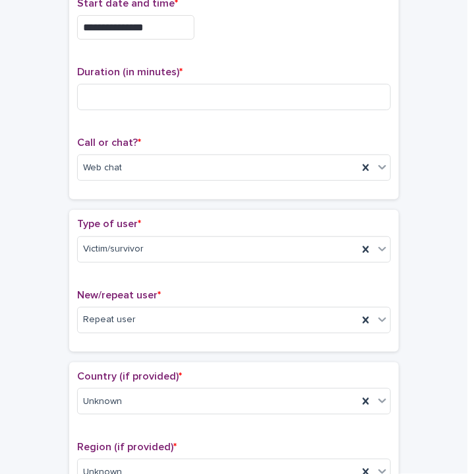
scroll to position [0, 0]
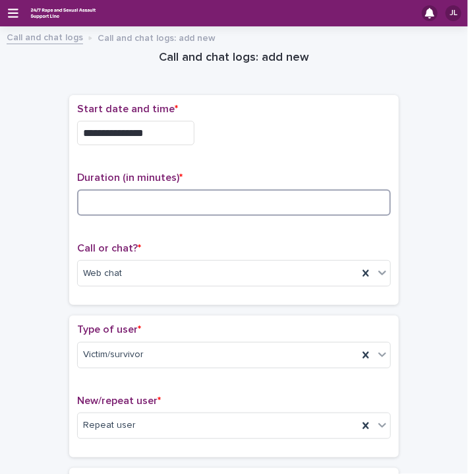
click at [211, 213] on input at bounding box center [234, 202] width 314 height 26
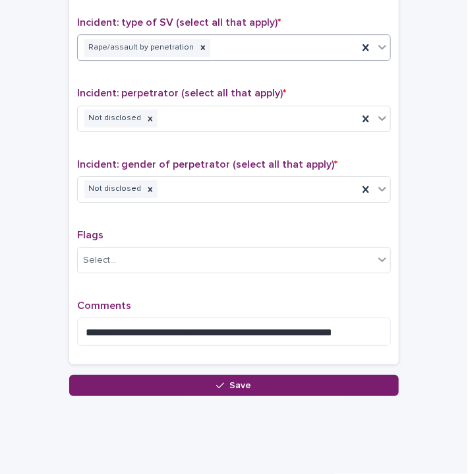
scroll to position [995, 0]
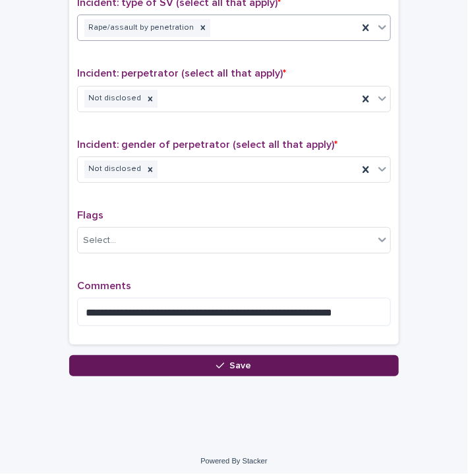
type input "**"
click at [189, 362] on button "Save" at bounding box center [234, 365] width 330 height 21
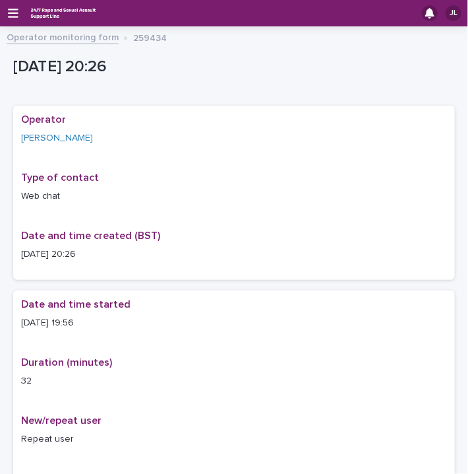
click at [98, 38] on link "Operator monitoring form" at bounding box center [63, 36] width 112 height 15
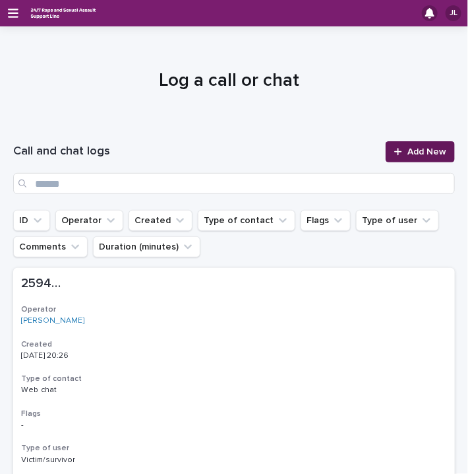
click at [409, 154] on span "Add New" at bounding box center [427, 151] width 39 height 9
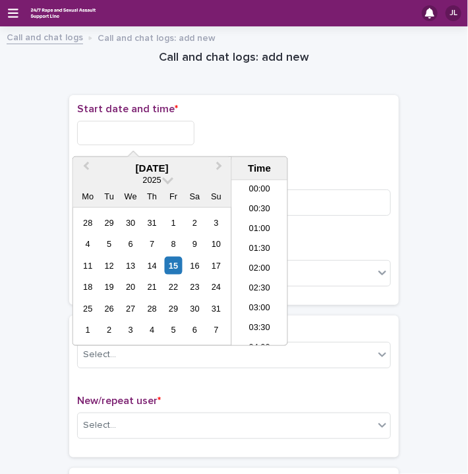
click at [115, 133] on input "text" at bounding box center [135, 133] width 117 height 24
click at [251, 262] on li "20:30" at bounding box center [260, 263] width 56 height 20
click at [163, 131] on input "**********" at bounding box center [135, 133] width 117 height 24
type input "**********"
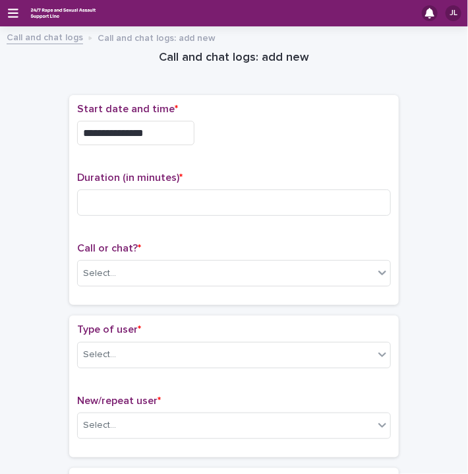
click at [257, 142] on div "**********" at bounding box center [234, 133] width 314 height 24
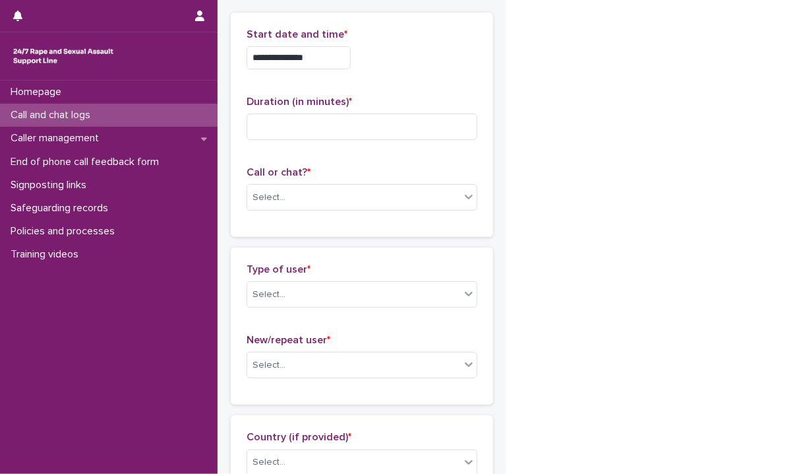
scroll to position [87, 0]
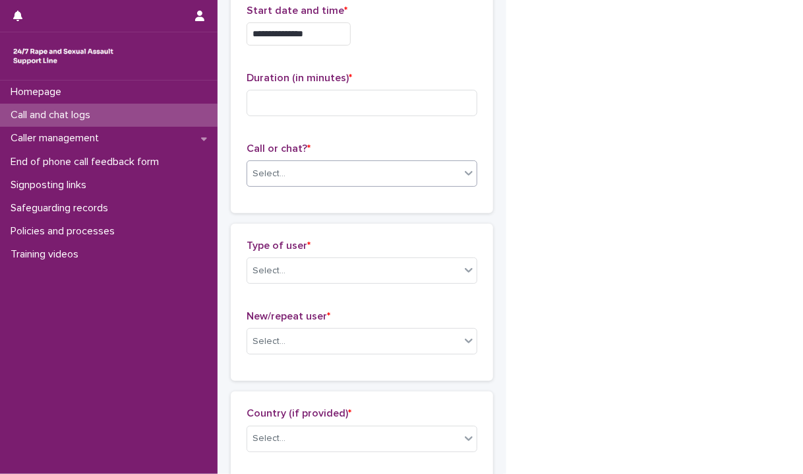
click at [282, 167] on div "Select..." at bounding box center [269, 174] width 33 height 14
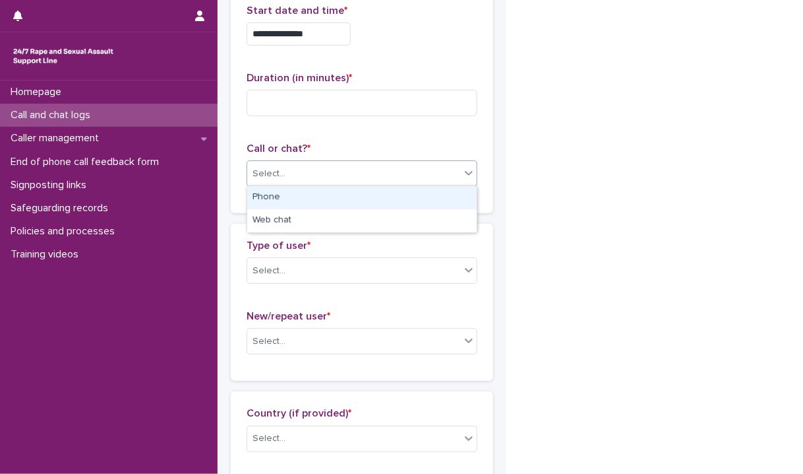
click at [280, 197] on div "Phone" at bounding box center [362, 197] width 230 height 23
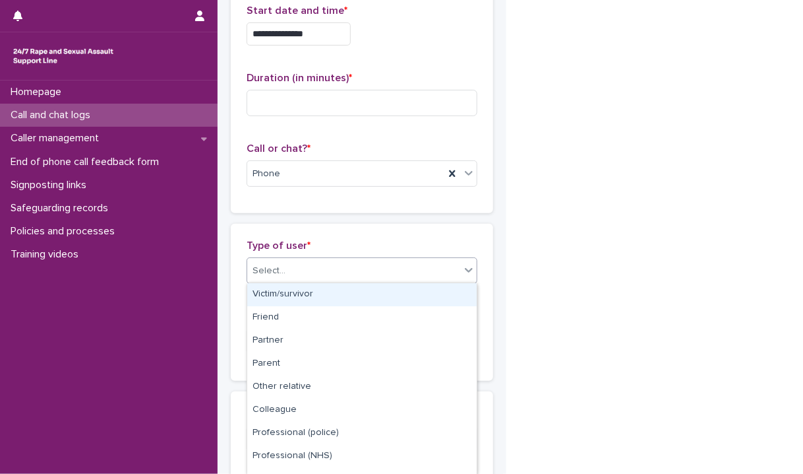
click at [328, 263] on div "Select..." at bounding box center [353, 271] width 213 height 22
click at [426, 296] on div "Victim/survivor" at bounding box center [362, 294] width 230 height 23
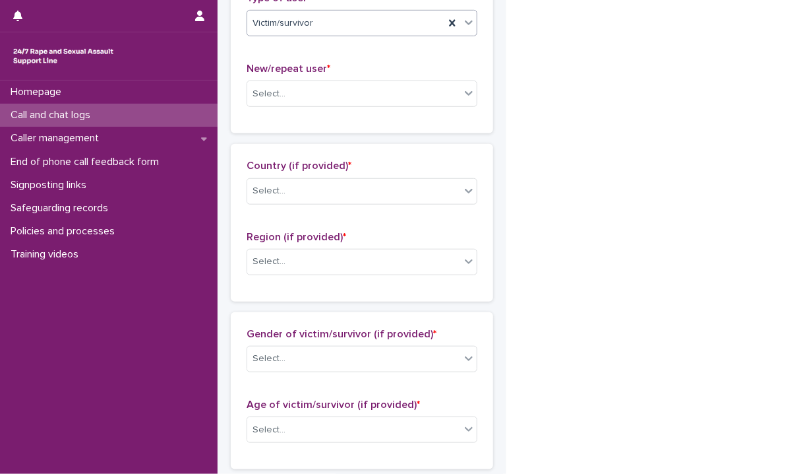
scroll to position [338, 0]
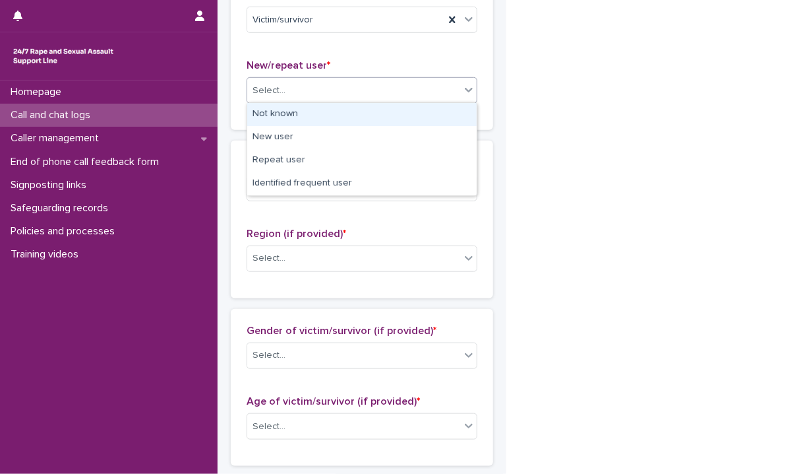
click at [304, 92] on div "Select..." at bounding box center [353, 91] width 213 height 22
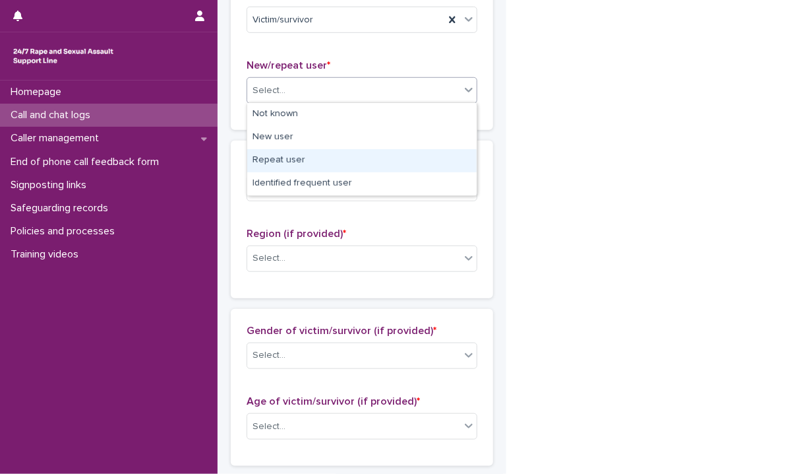
click at [307, 162] on div "Repeat user" at bounding box center [362, 160] width 230 height 23
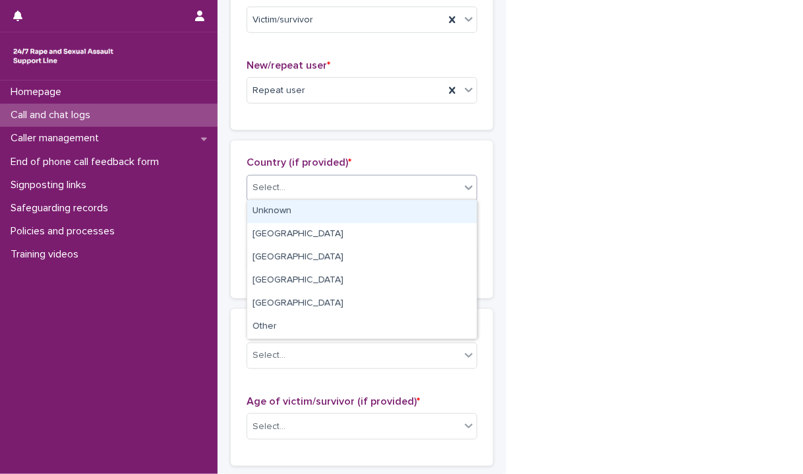
click at [280, 194] on div "Select..." at bounding box center [353, 188] width 213 height 22
click at [281, 210] on div "Unknown" at bounding box center [362, 211] width 230 height 23
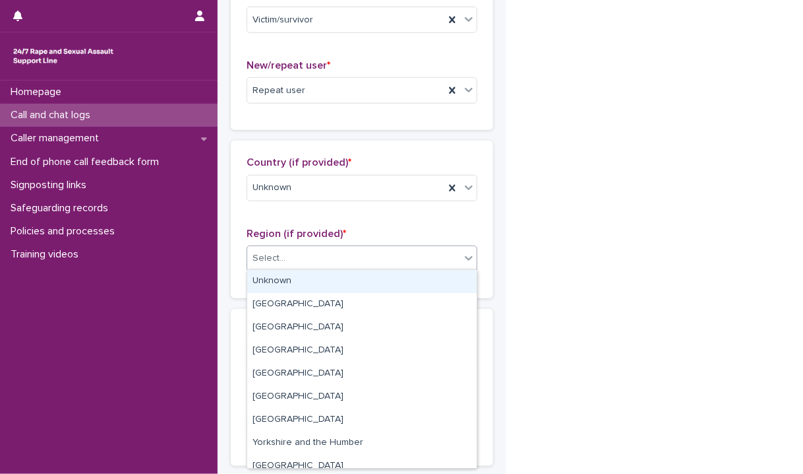
drag, startPoint x: 278, startPoint y: 262, endPoint x: 281, endPoint y: 283, distance: 21.4
click at [281, 283] on body "**********" at bounding box center [401, 237] width 803 height 474
click at [281, 283] on div "Unknown" at bounding box center [362, 281] width 230 height 23
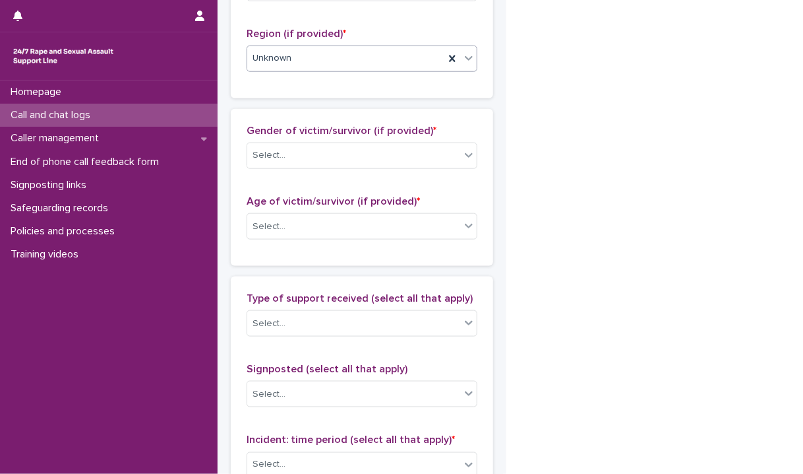
scroll to position [587, 0]
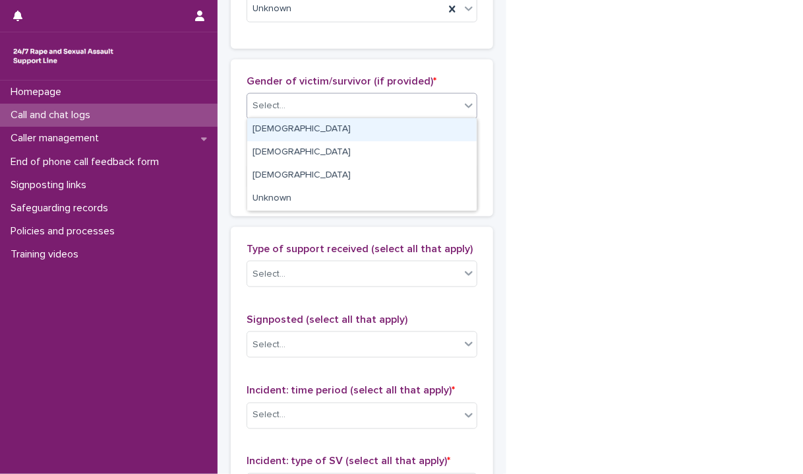
click at [379, 106] on div "Select..." at bounding box center [353, 106] width 213 height 22
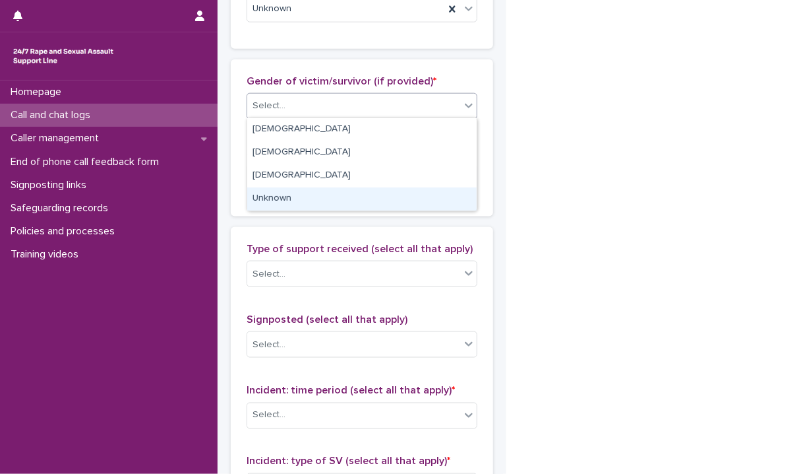
click at [298, 195] on div "Unknown" at bounding box center [362, 198] width 230 height 23
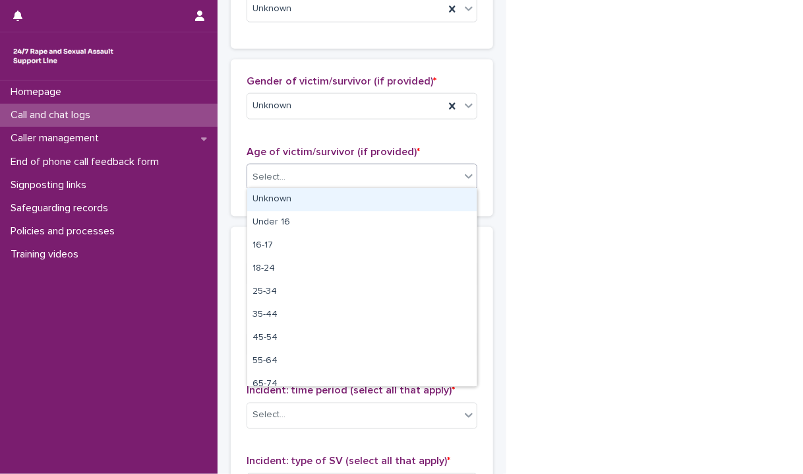
click at [274, 179] on div "Select..." at bounding box center [269, 177] width 33 height 14
click at [276, 197] on div "Unknown" at bounding box center [362, 199] width 230 height 23
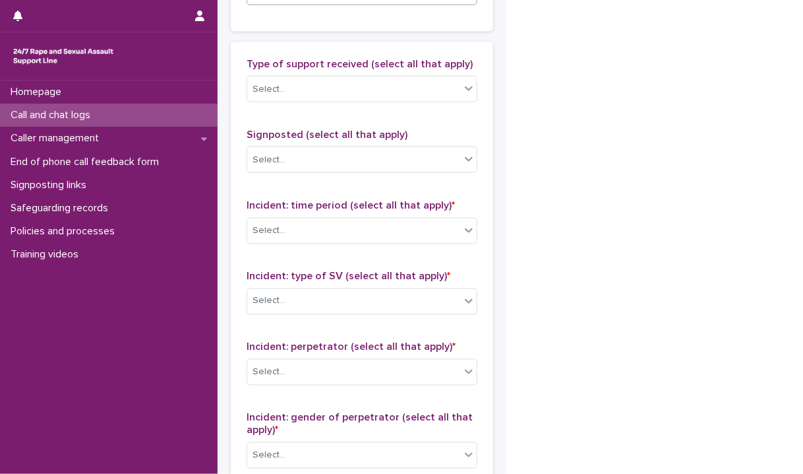
scroll to position [781, 0]
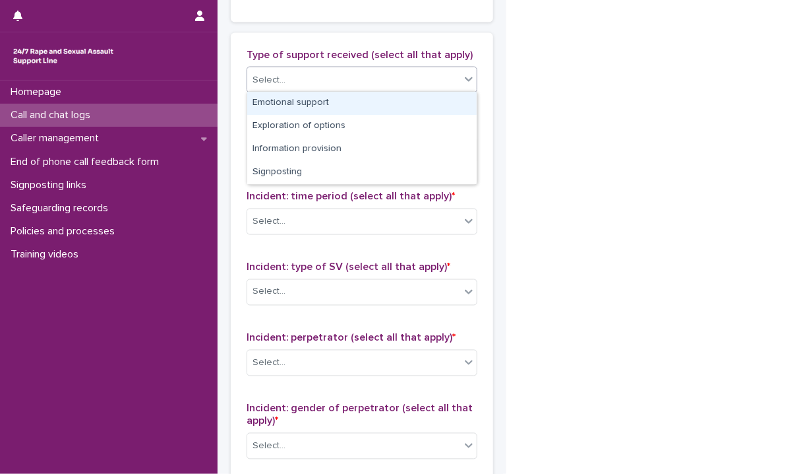
drag, startPoint x: 295, startPoint y: 73, endPoint x: 290, endPoint y: 98, distance: 25.6
click at [290, 98] on body "**********" at bounding box center [401, 237] width 803 height 474
click at [290, 98] on div "Emotional support" at bounding box center [362, 103] width 230 height 23
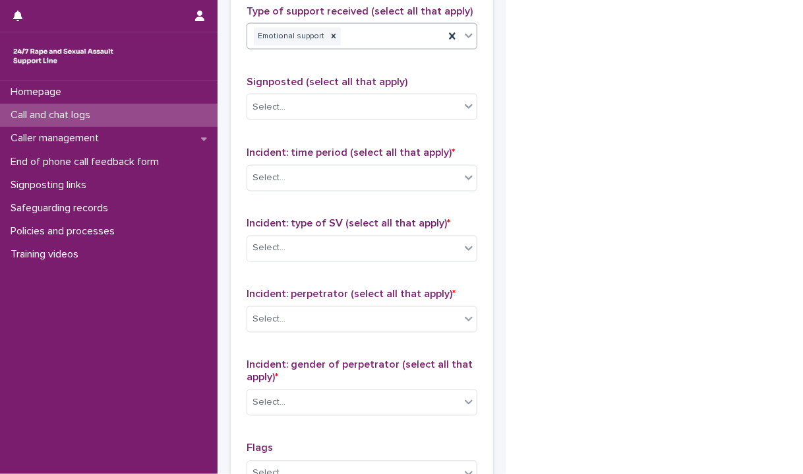
scroll to position [828, 0]
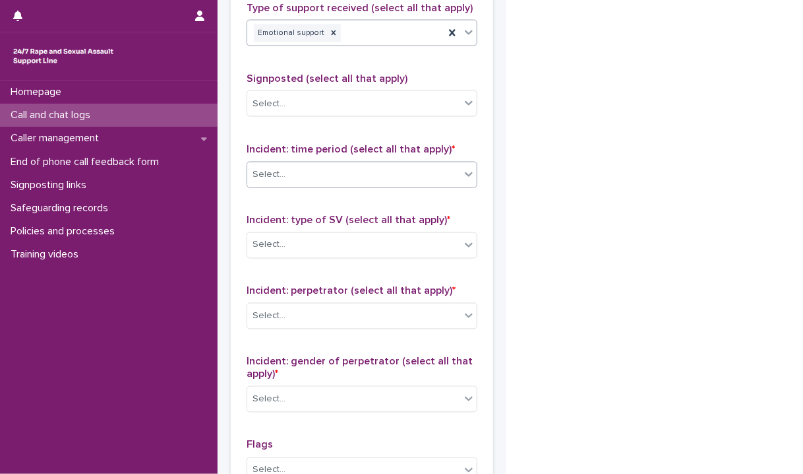
click at [305, 170] on div "Select..." at bounding box center [353, 175] width 213 height 22
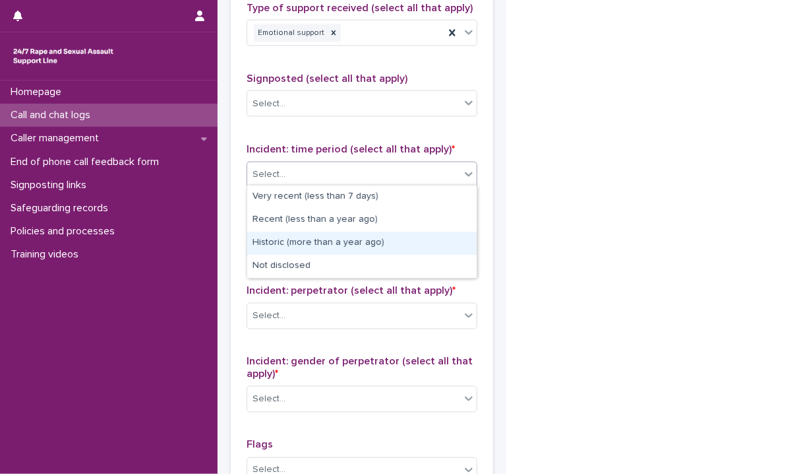
click at [326, 248] on div "Historic (more than a year ago)" at bounding box center [362, 243] width 230 height 23
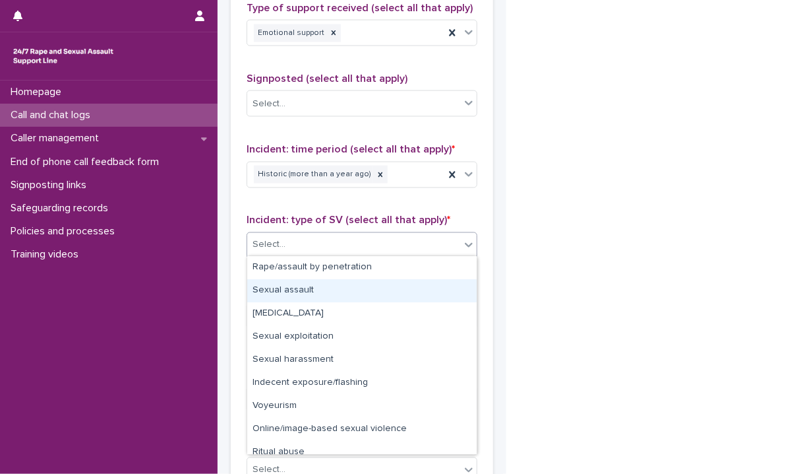
drag, startPoint x: 310, startPoint y: 247, endPoint x: 266, endPoint y: 290, distance: 62.0
click at [266, 290] on body "**********" at bounding box center [401, 237] width 803 height 474
click at [266, 290] on div "Sexual assault" at bounding box center [362, 290] width 230 height 23
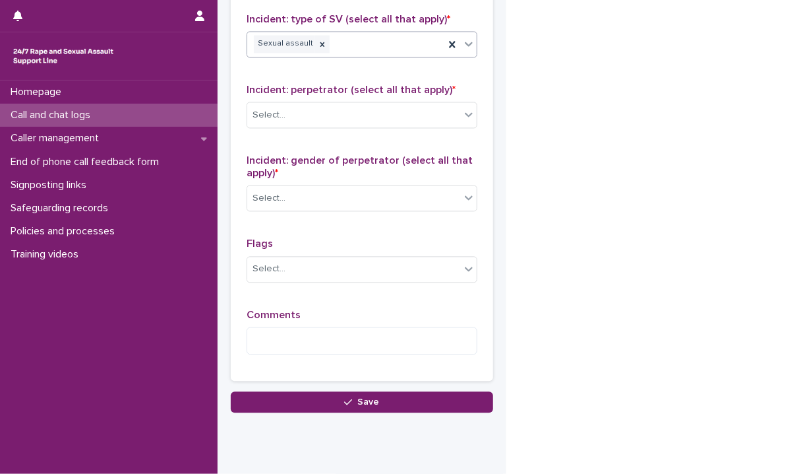
scroll to position [1064, 0]
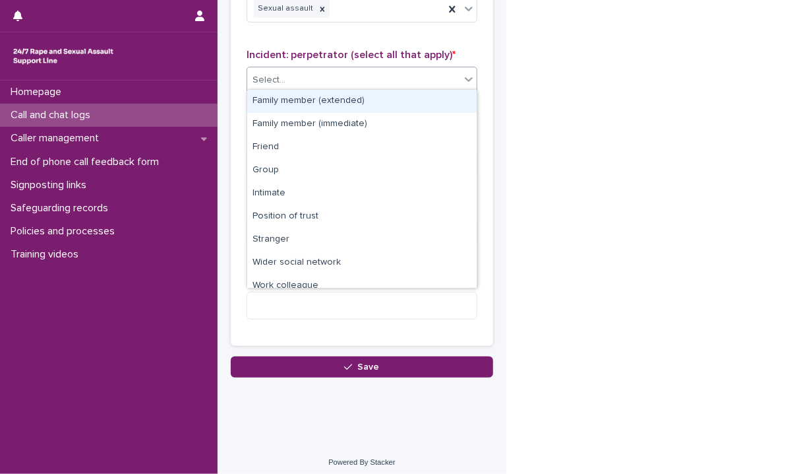
click at [458, 75] on div "Select..." at bounding box center [353, 80] width 213 height 22
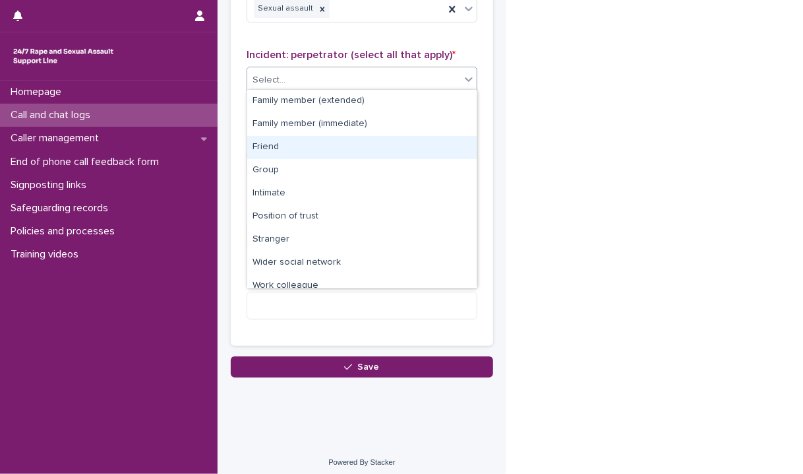
click at [356, 142] on div "Friend" at bounding box center [362, 147] width 230 height 23
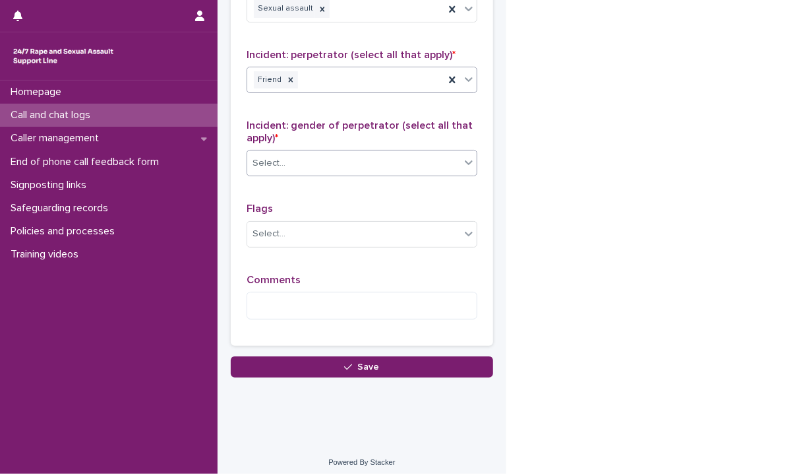
click at [304, 154] on div "Select..." at bounding box center [353, 163] width 213 height 22
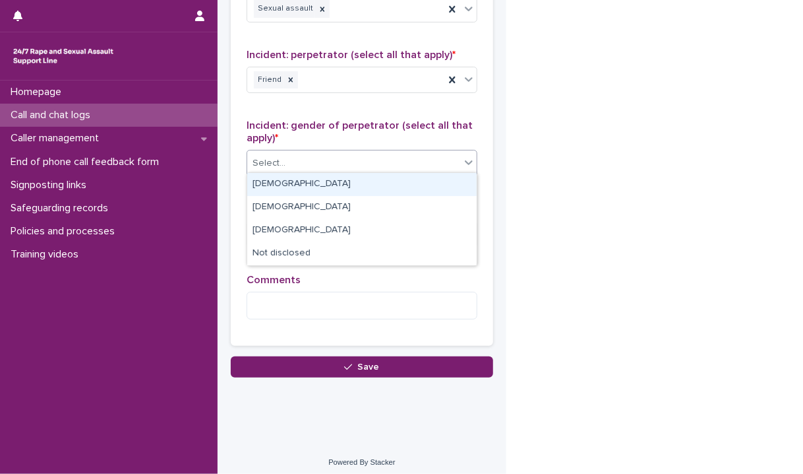
click at [280, 179] on div "[DEMOGRAPHIC_DATA]" at bounding box center [362, 184] width 230 height 23
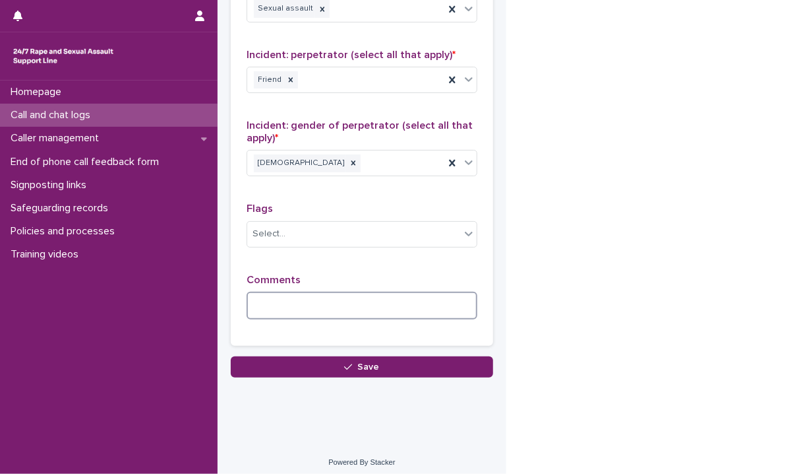
click at [292, 296] on textarea at bounding box center [362, 306] width 231 height 28
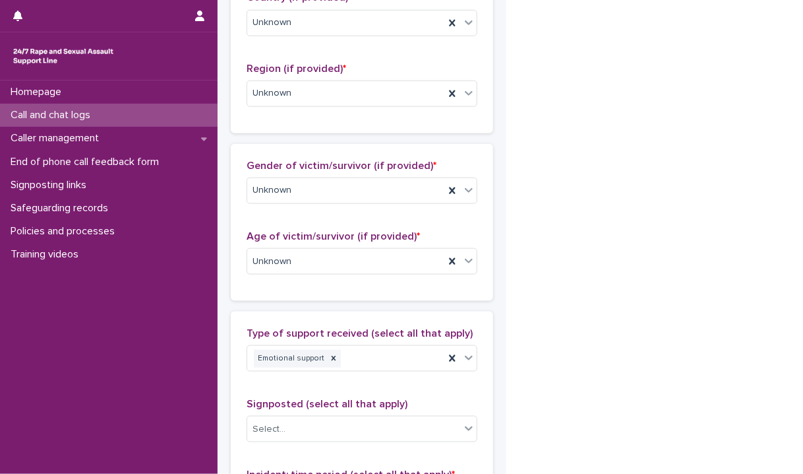
scroll to position [522, 0]
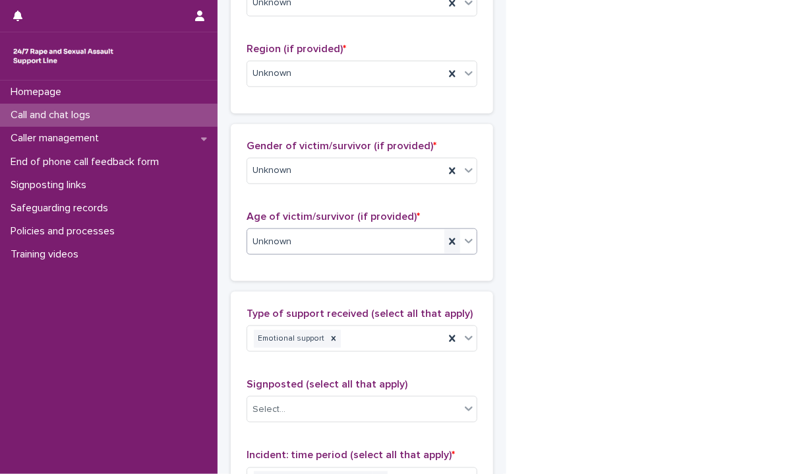
type textarea "**********"
click at [454, 238] on div "Select..." at bounding box center [353, 242] width 213 height 22
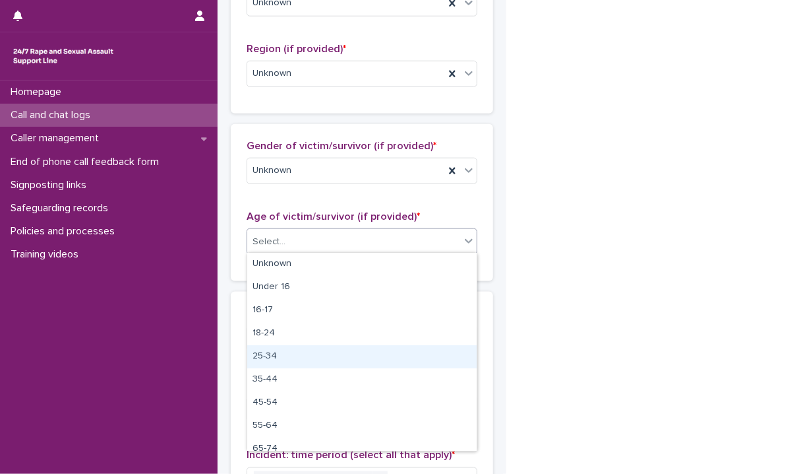
click at [317, 359] on div "25-34" at bounding box center [362, 356] width 230 height 23
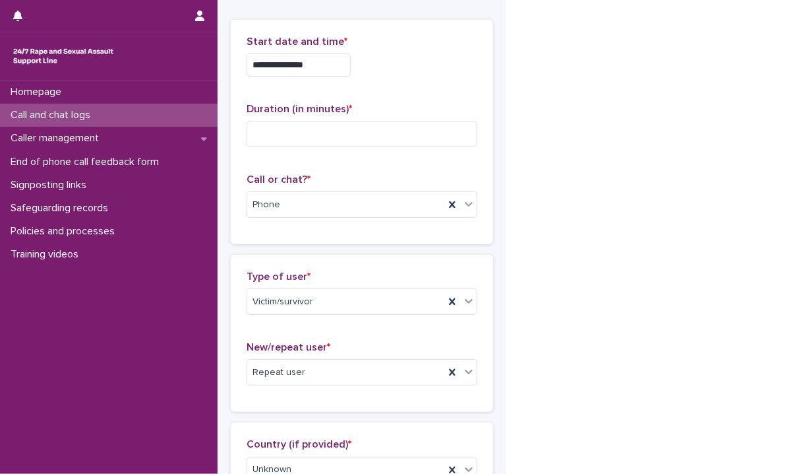
scroll to position [0, 0]
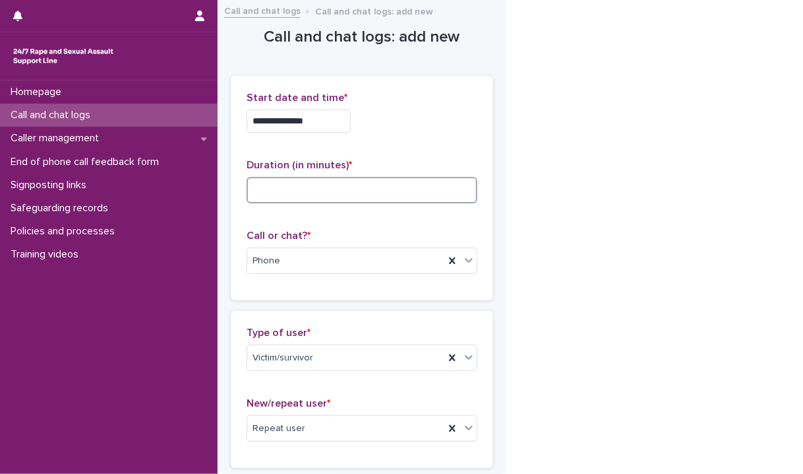
click at [308, 190] on input at bounding box center [362, 190] width 231 height 26
click at [262, 185] on input at bounding box center [362, 190] width 231 height 26
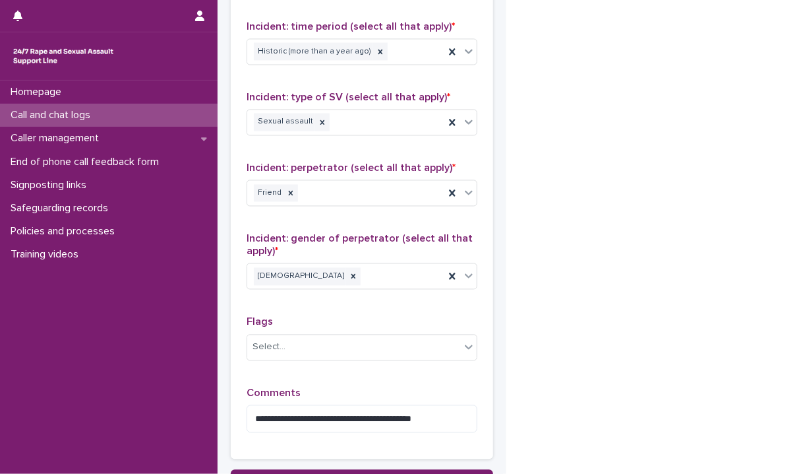
scroll to position [1067, 0]
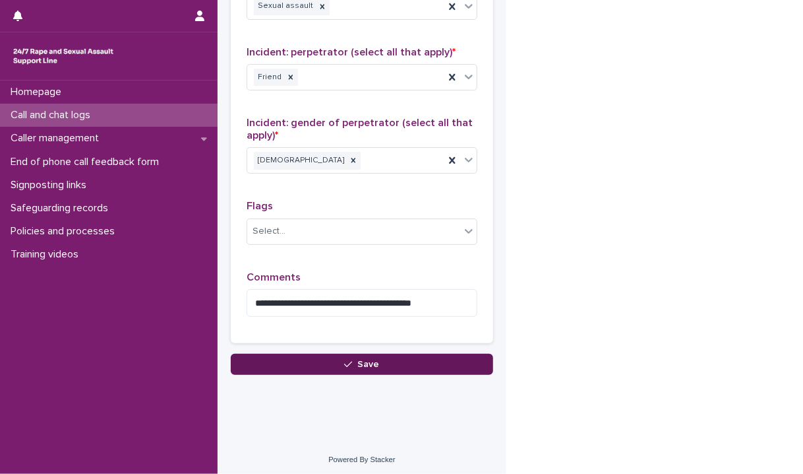
type input "**"
click at [455, 359] on button "Save" at bounding box center [362, 364] width 263 height 21
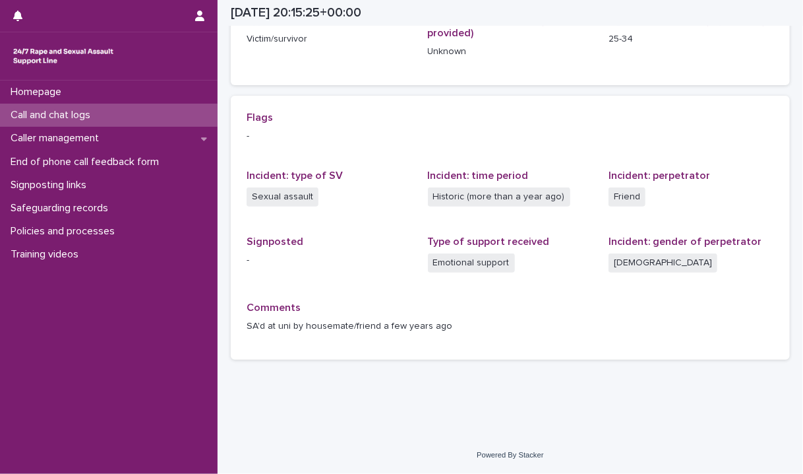
scroll to position [239, 0]
